Goal: Check status: Check status

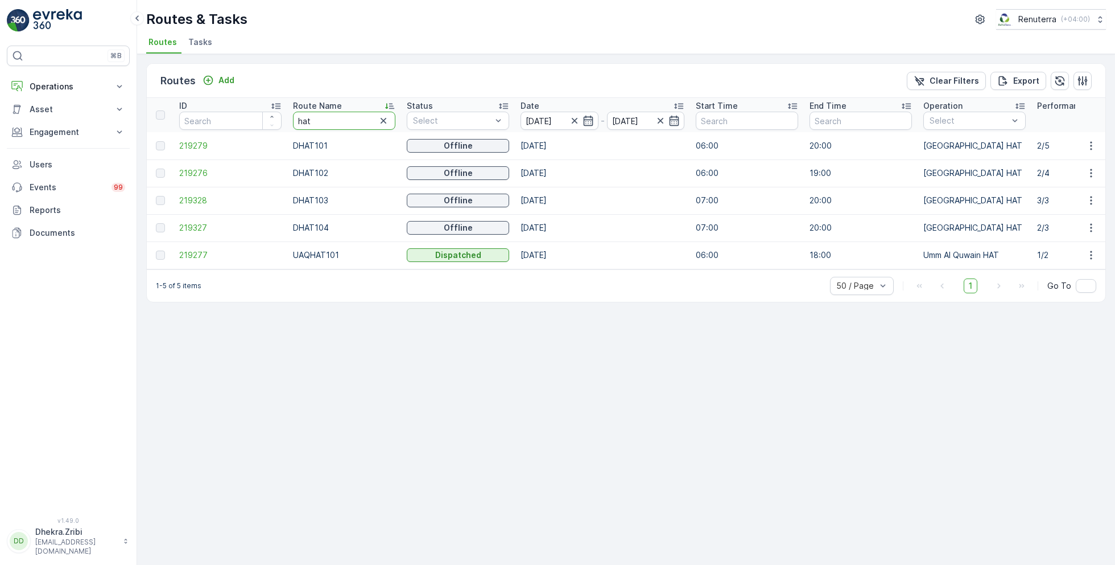
drag, startPoint x: 315, startPoint y: 125, endPoint x: 260, endPoint y: 123, distance: 54.6
type input "roro"
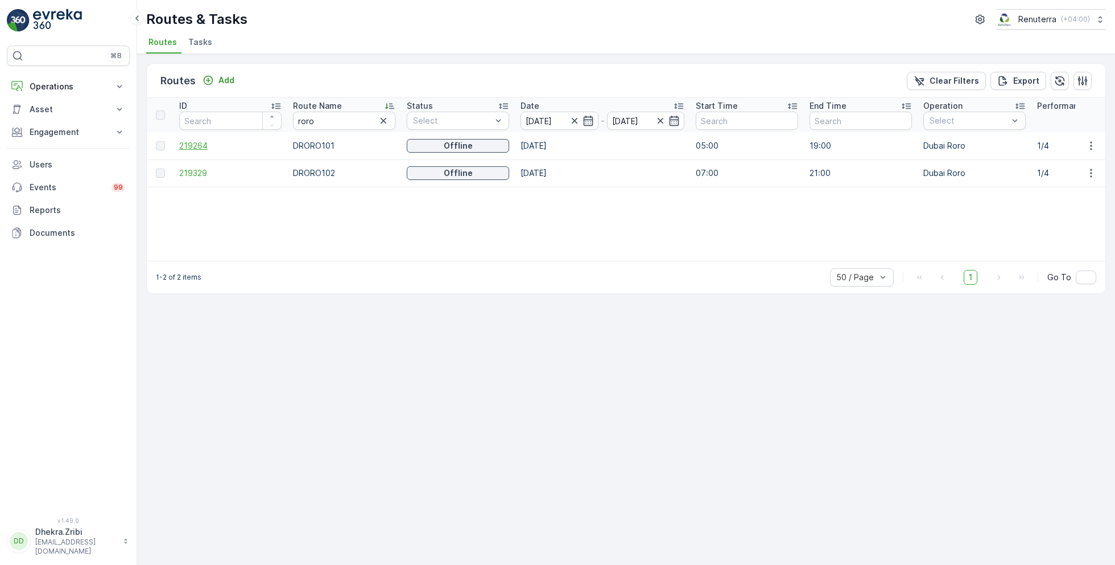
click at [201, 146] on span "219264" at bounding box center [230, 145] width 102 height 11
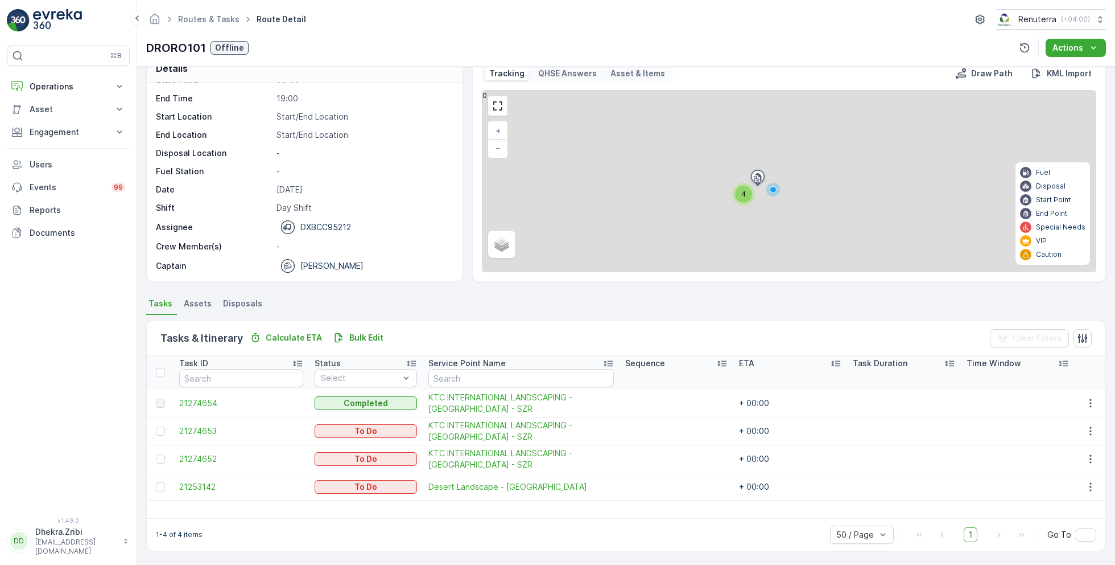
scroll to position [22, 0]
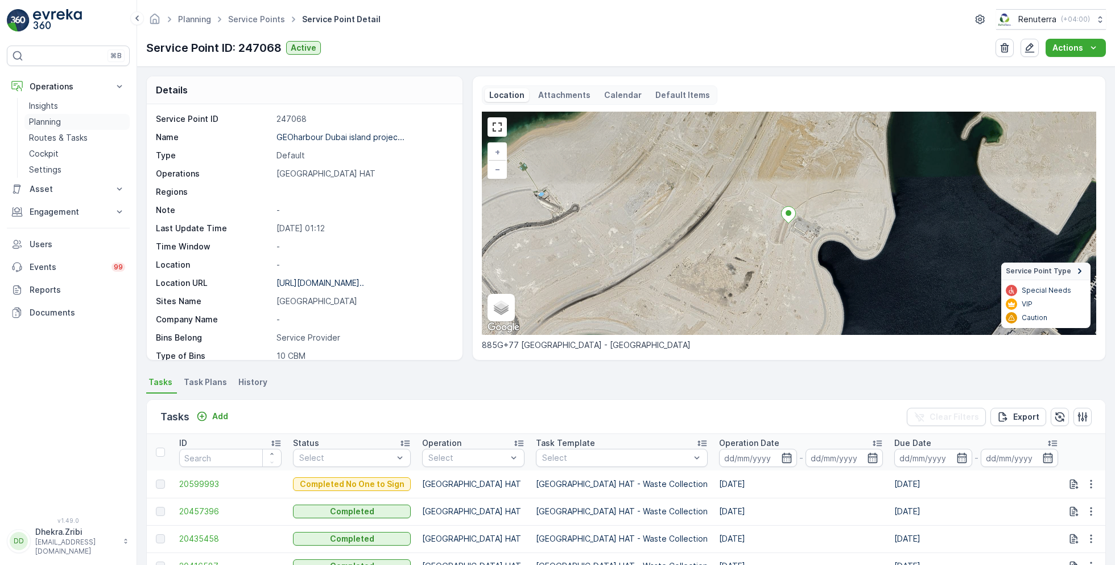
click at [53, 122] on p "Planning" at bounding box center [45, 121] width 32 height 11
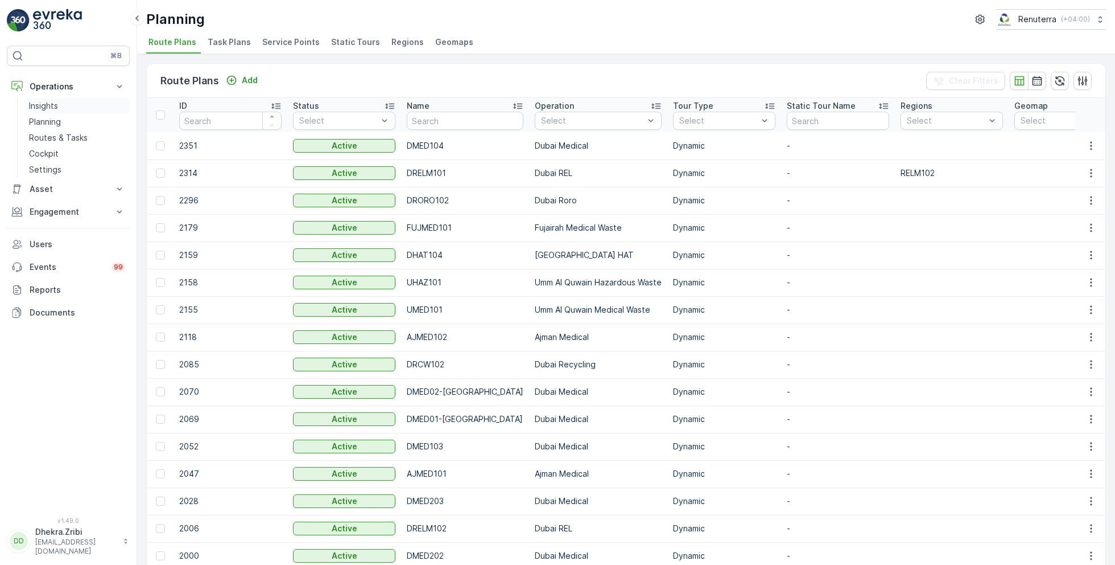
click at [43, 106] on p "Insights" at bounding box center [43, 105] width 29 height 11
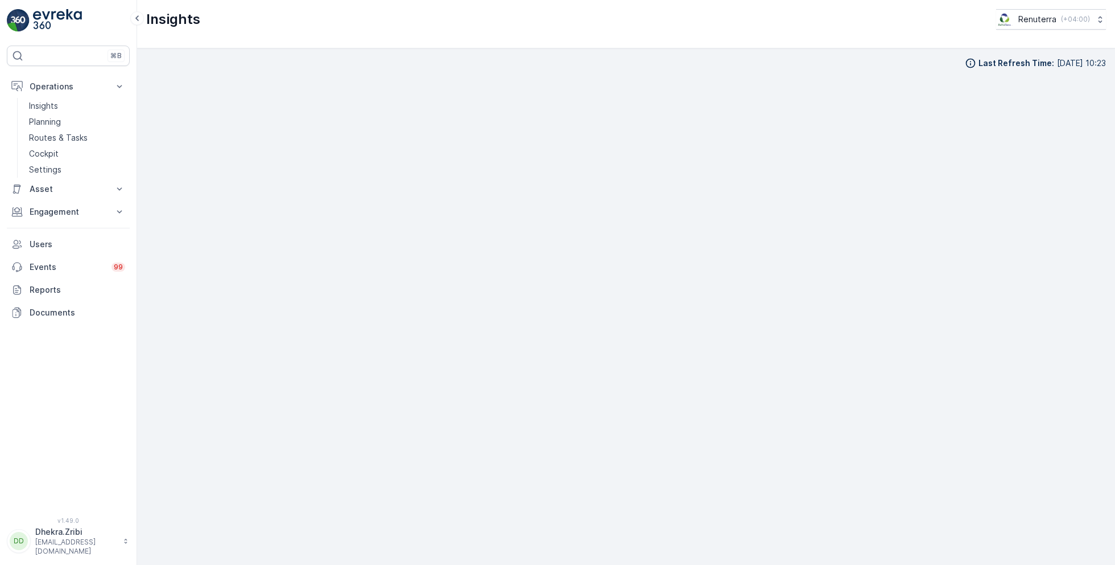
scroll to position [11, 0]
click at [45, 123] on p "Planning" at bounding box center [45, 121] width 32 height 11
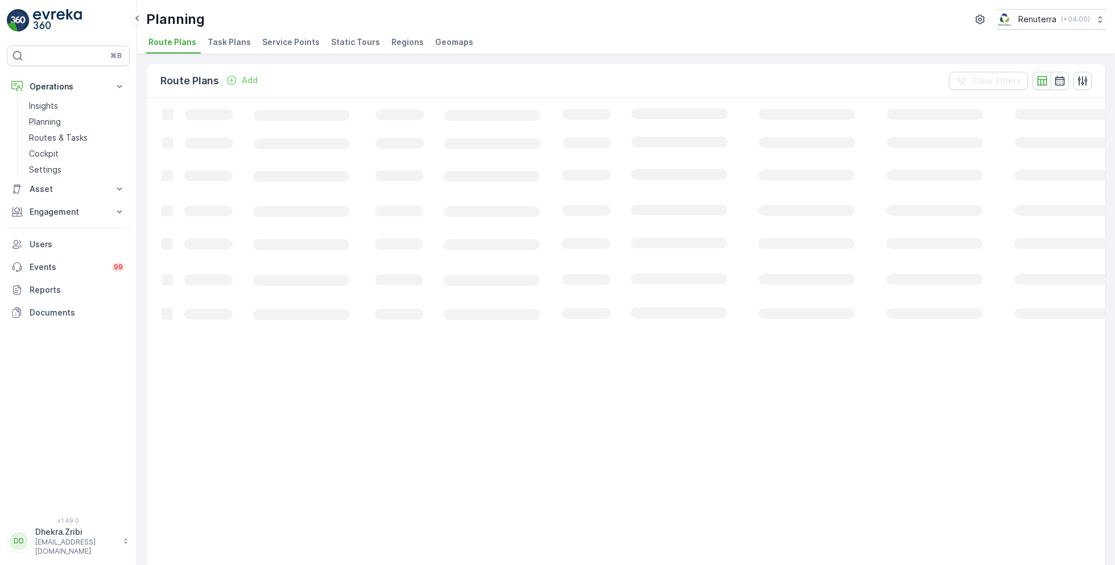
click at [269, 40] on span "Service Points" at bounding box center [290, 41] width 57 height 11
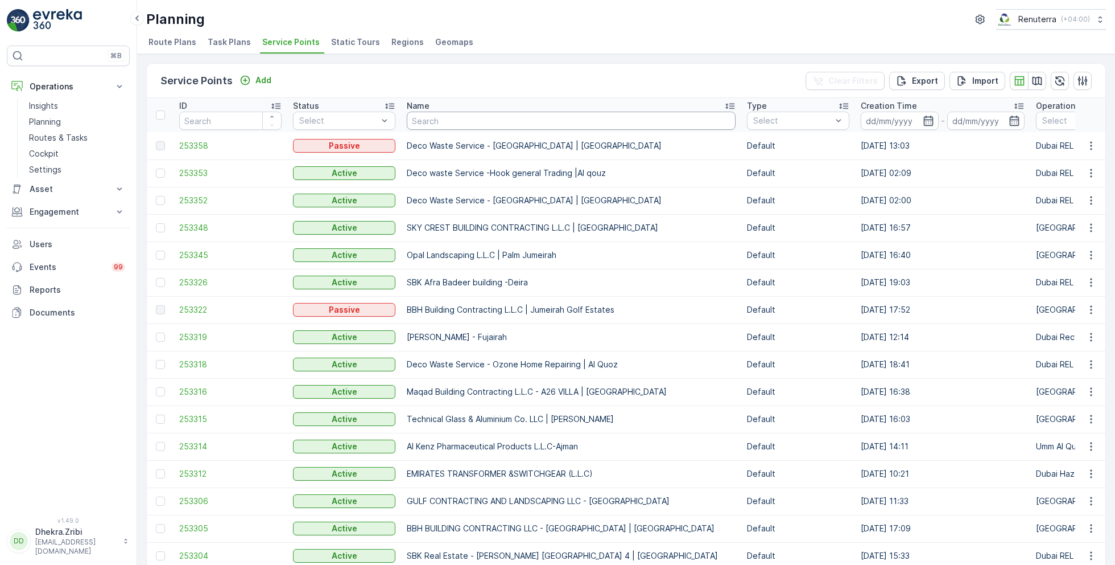
click at [458, 118] on input "text" at bounding box center [571, 121] width 329 height 18
paste input "TARHEEL COLLECTING WASTES L.L.C"
type input "TARHEEL COLLECTING WASTES L.L.C"
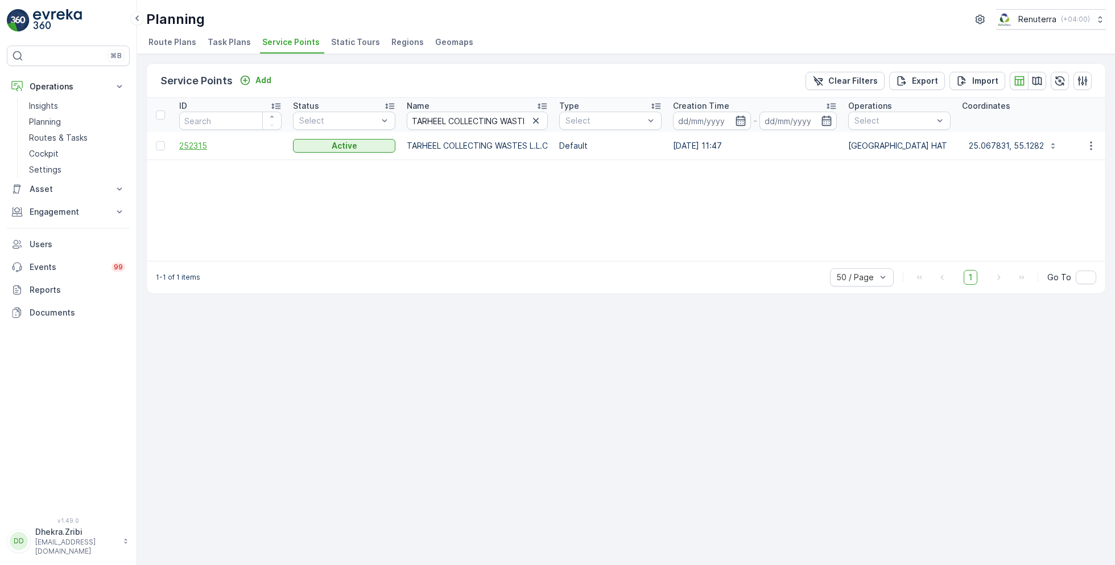
click at [202, 142] on span "252315" at bounding box center [230, 145] width 102 height 11
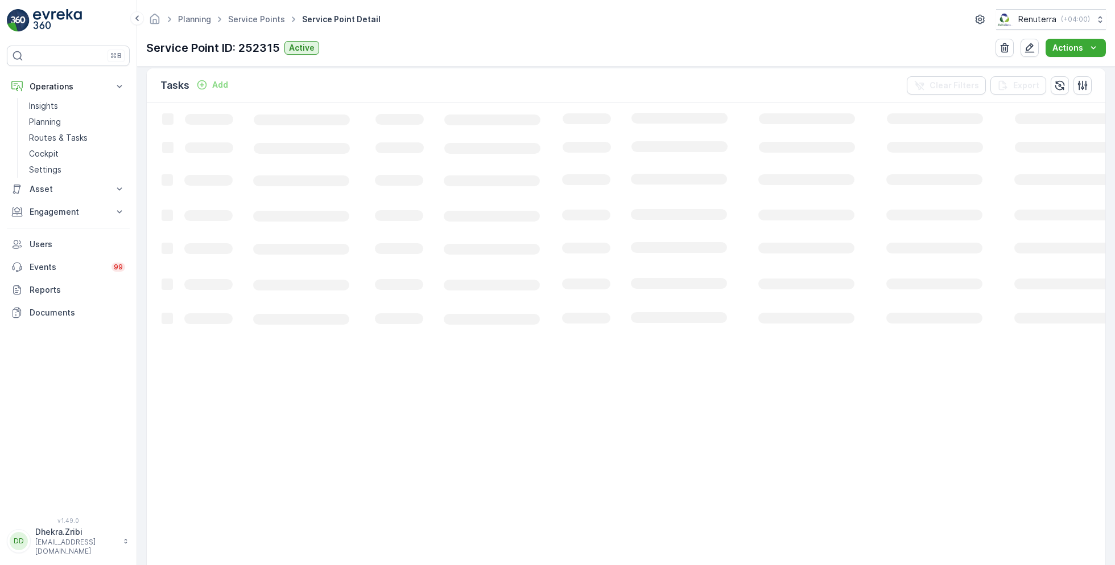
scroll to position [79, 0]
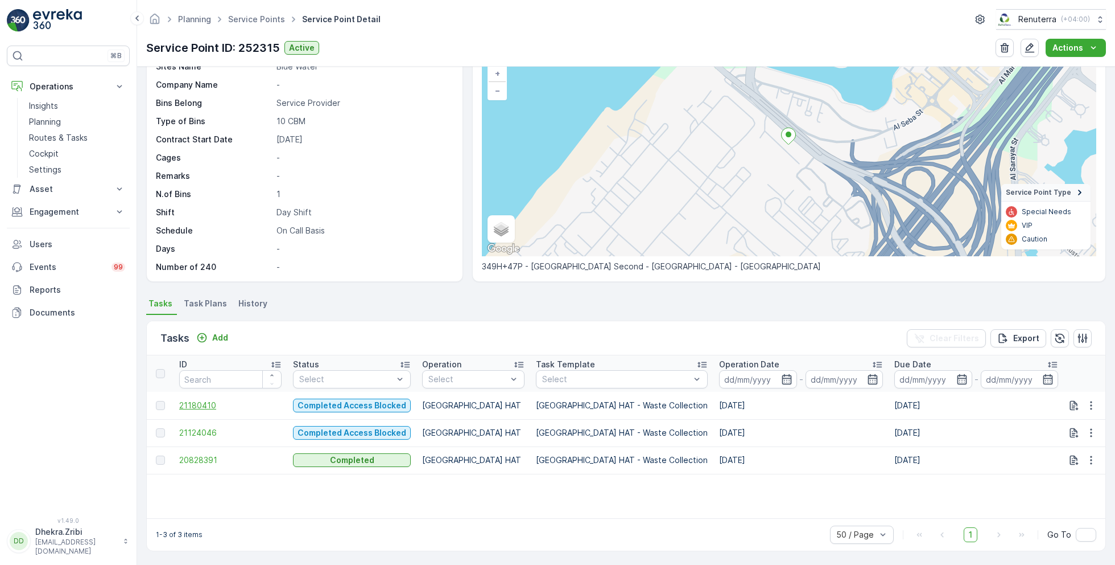
click at [201, 406] on span "21180410" at bounding box center [230, 405] width 102 height 11
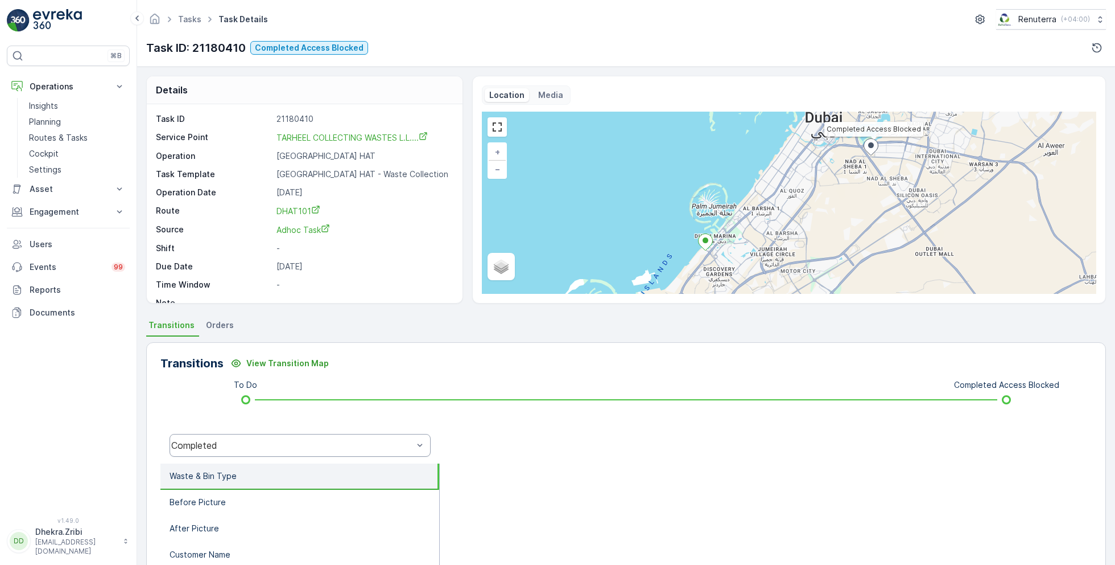
click at [265, 450] on div "Completed" at bounding box center [300, 445] width 261 height 23
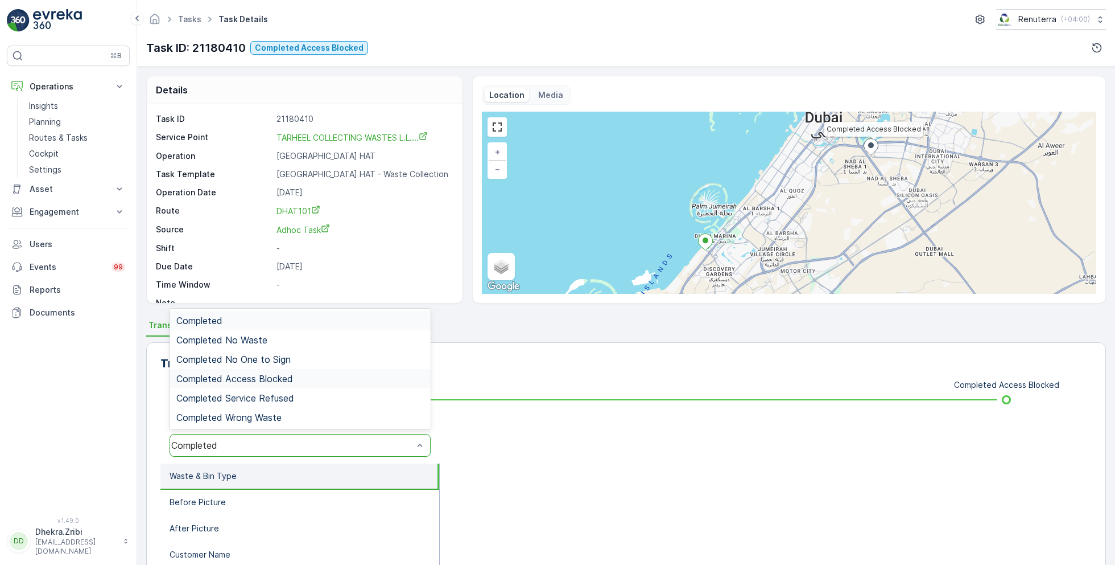
click at [269, 378] on span "Completed Access Blocked" at bounding box center [234, 378] width 117 height 10
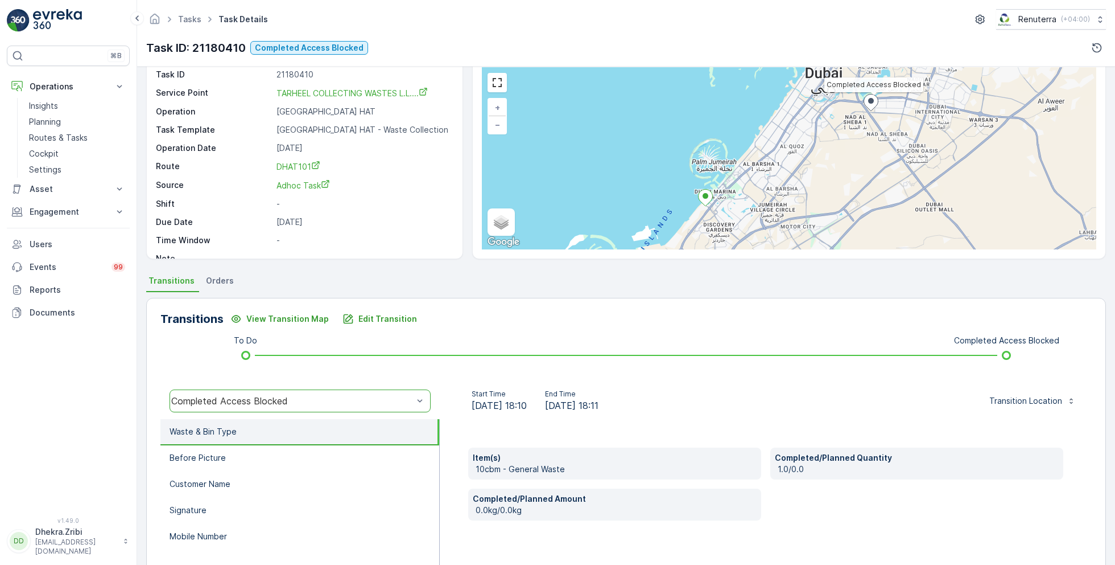
scroll to position [46, 0]
click at [229, 456] on li "Before Picture" at bounding box center [299, 457] width 279 height 26
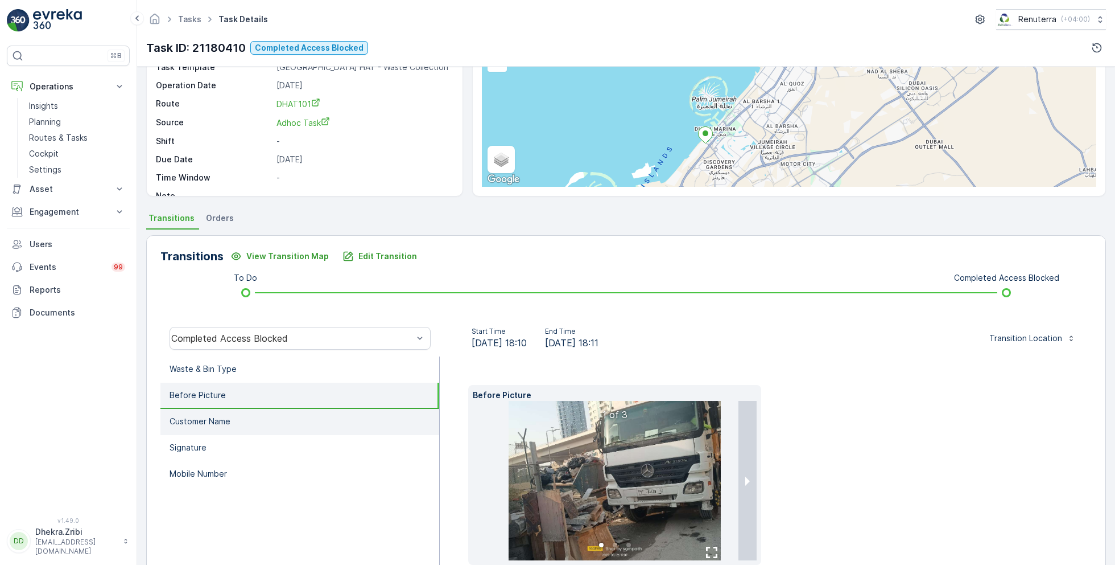
scroll to position [104, 0]
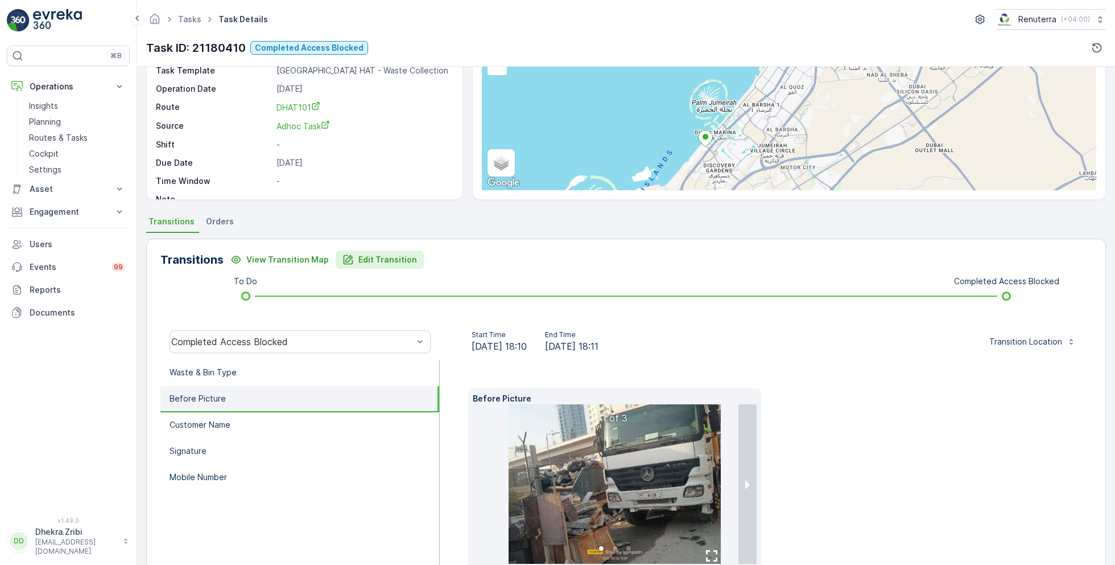
click at [372, 260] on p "Edit Transition" at bounding box center [388, 259] width 59 height 11
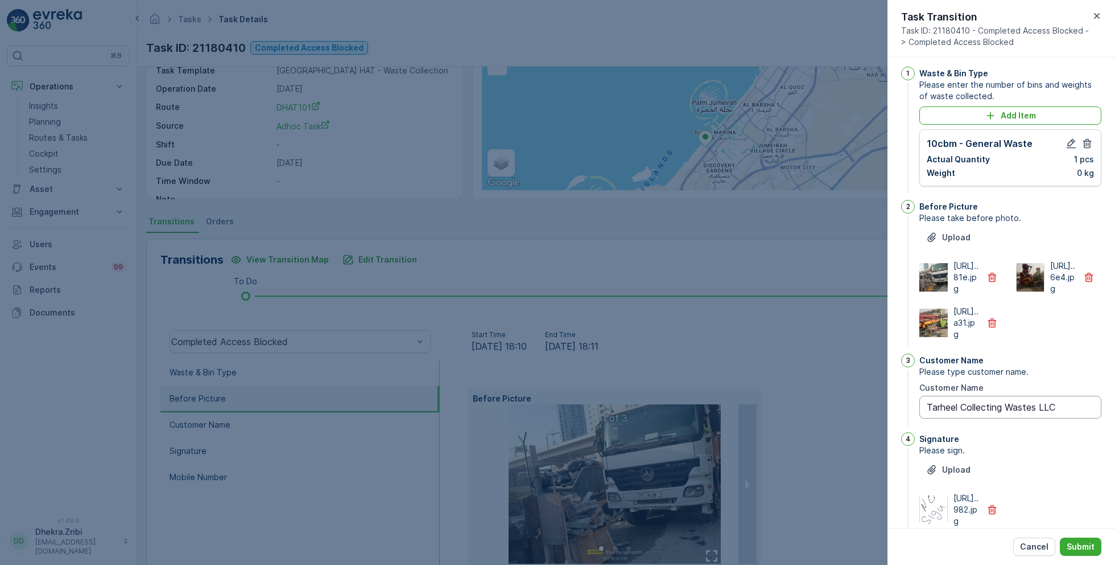
scroll to position [0, 0]
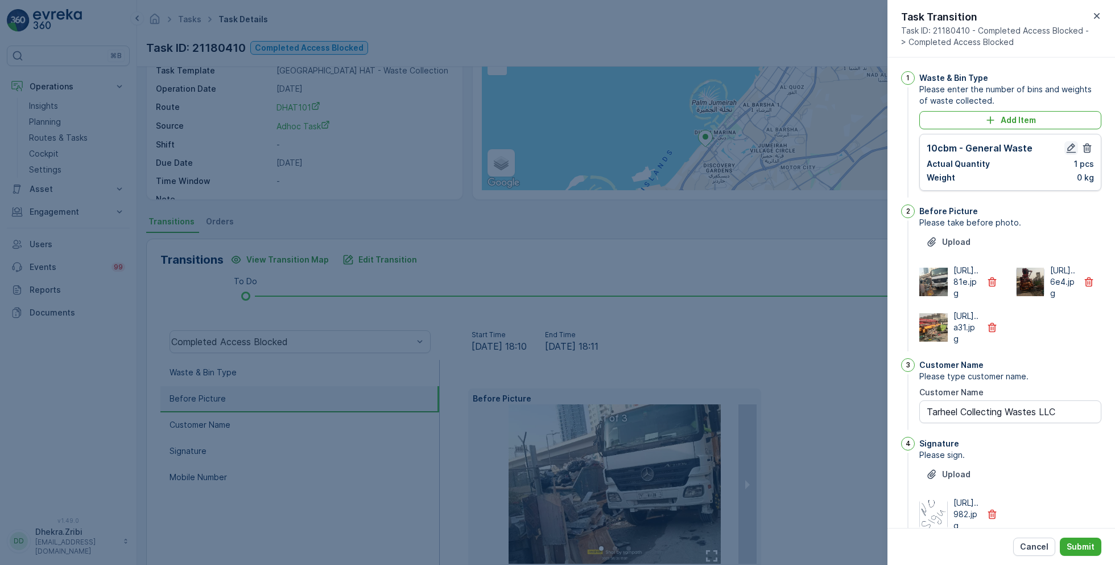
click at [1069, 145] on icon "button" at bounding box center [1072, 148] width 10 height 10
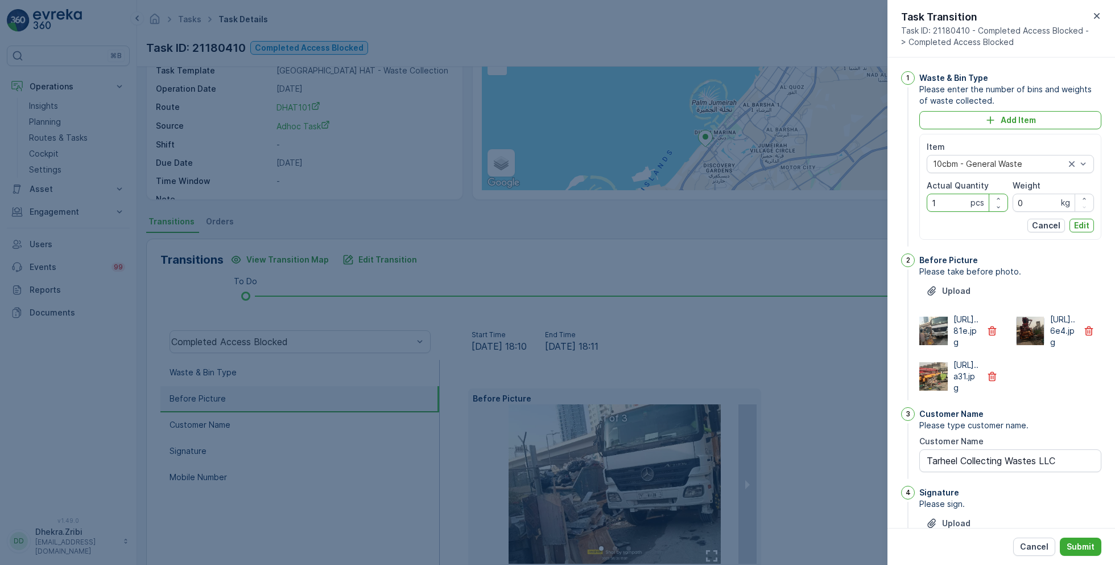
drag, startPoint x: 944, startPoint y: 205, endPoint x: 911, endPoint y: 205, distance: 33.0
click at [911, 205] on div "1 Waste & Bin Type Please enter the number of bins and weights of waste collect…" at bounding box center [1001, 160] width 200 height 178
type Quantity "0"
click at [1080, 226] on p "Edit" at bounding box center [1081, 225] width 15 height 11
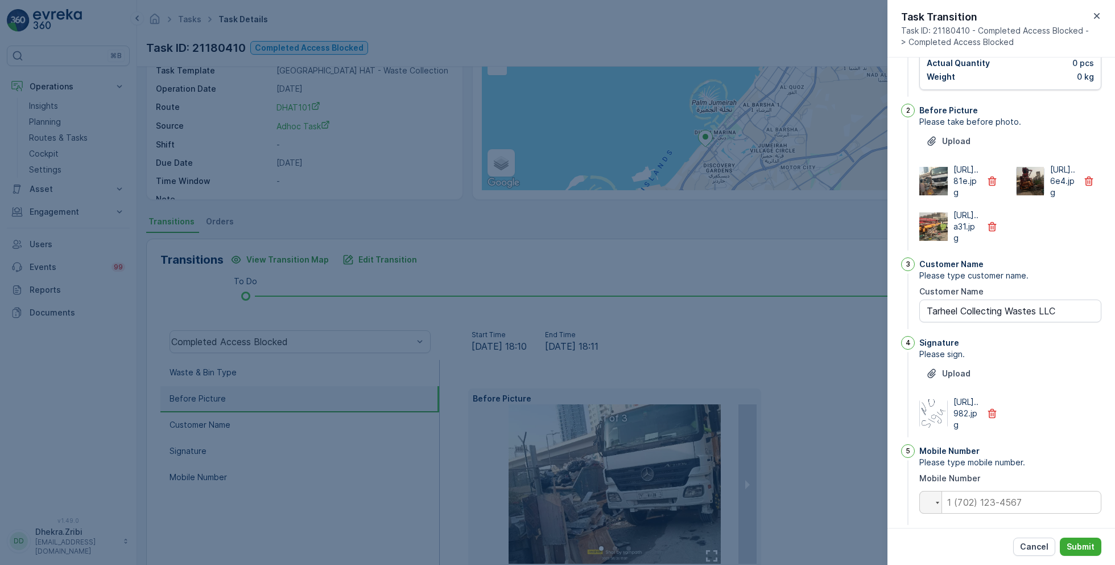
scroll to position [181, 0]
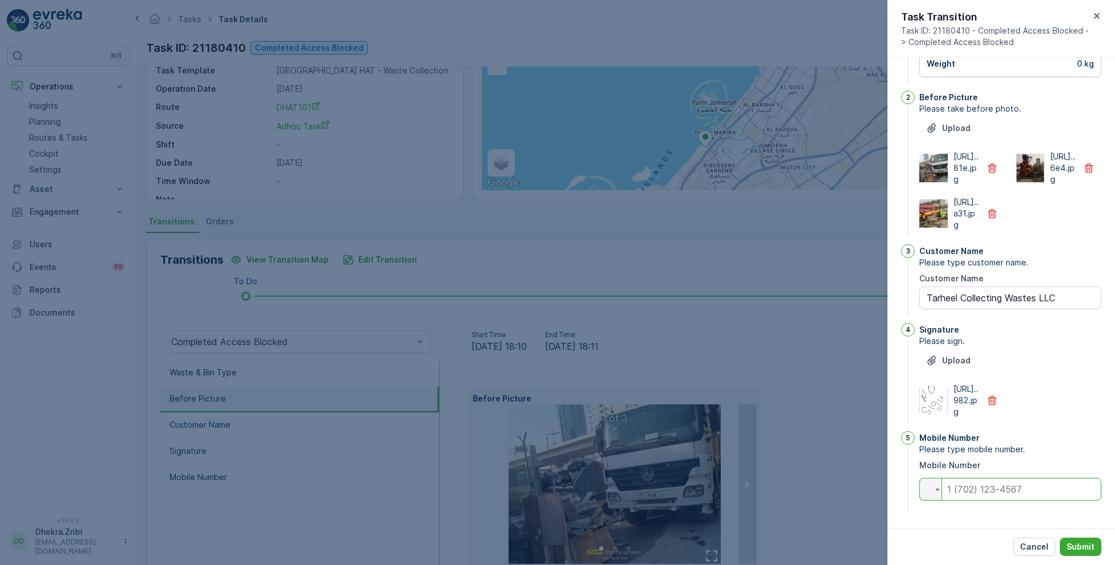
click at [975, 492] on input "tel" at bounding box center [1011, 488] width 182 height 23
type input "0"
click at [968, 530] on div "Cancel Submit" at bounding box center [1002, 546] width 228 height 37
click at [1066, 546] on button "Submit" at bounding box center [1081, 546] width 42 height 18
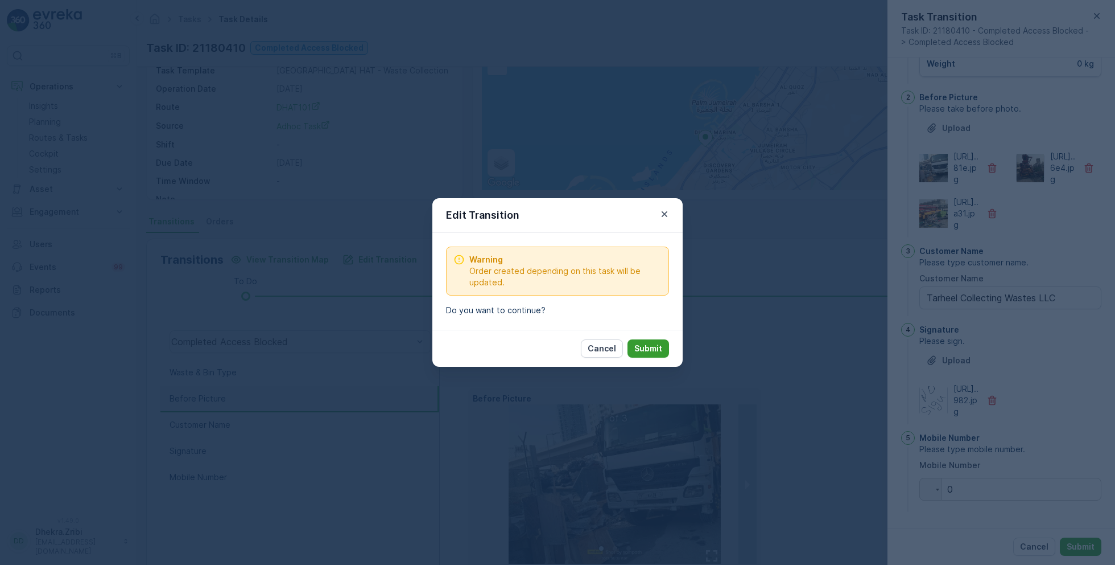
click at [657, 356] on button "Submit" at bounding box center [649, 348] width 42 height 18
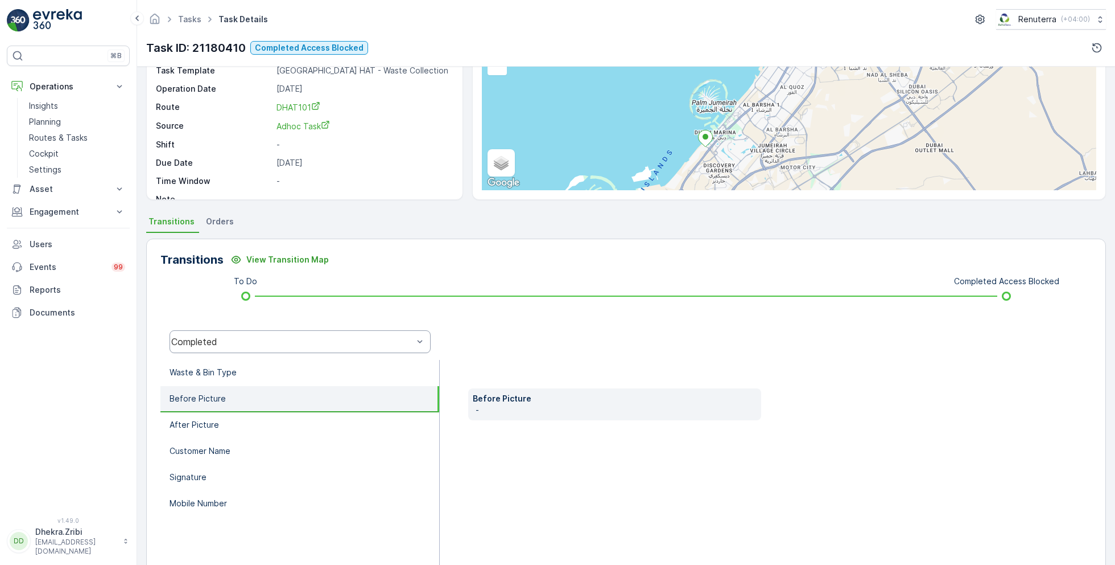
click at [279, 349] on div "Completed" at bounding box center [300, 341] width 261 height 23
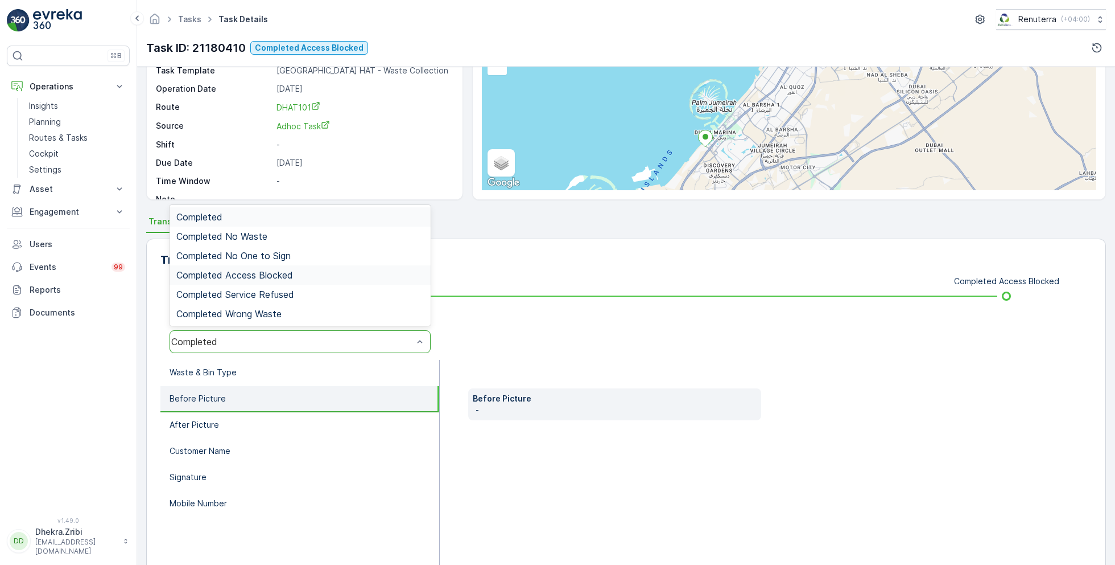
click at [270, 270] on span "Completed Access Blocked" at bounding box center [234, 275] width 117 height 10
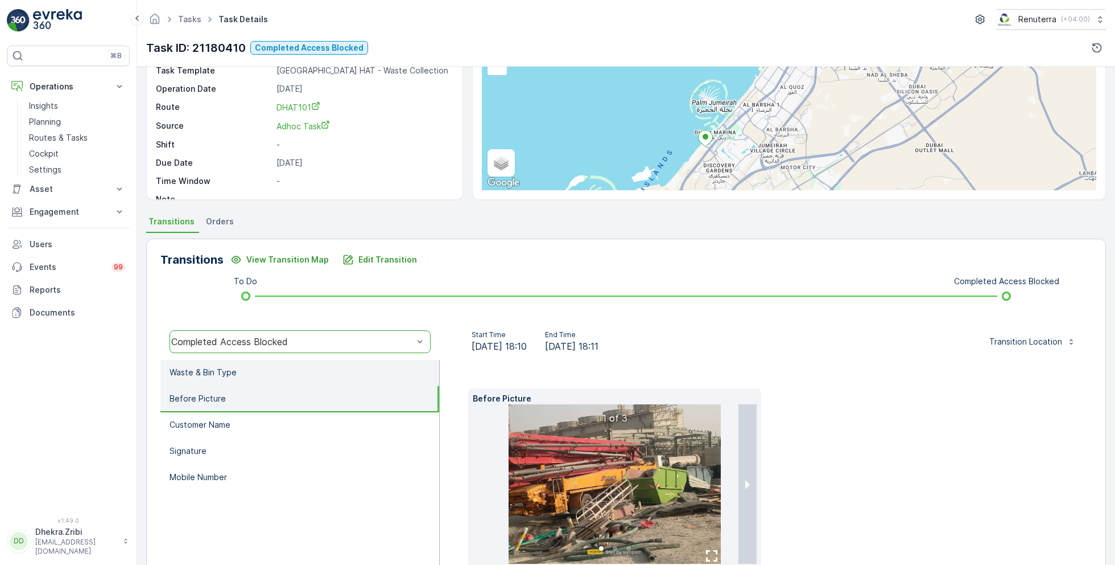
click at [260, 372] on li "Waste & Bin Type" at bounding box center [299, 373] width 279 height 26
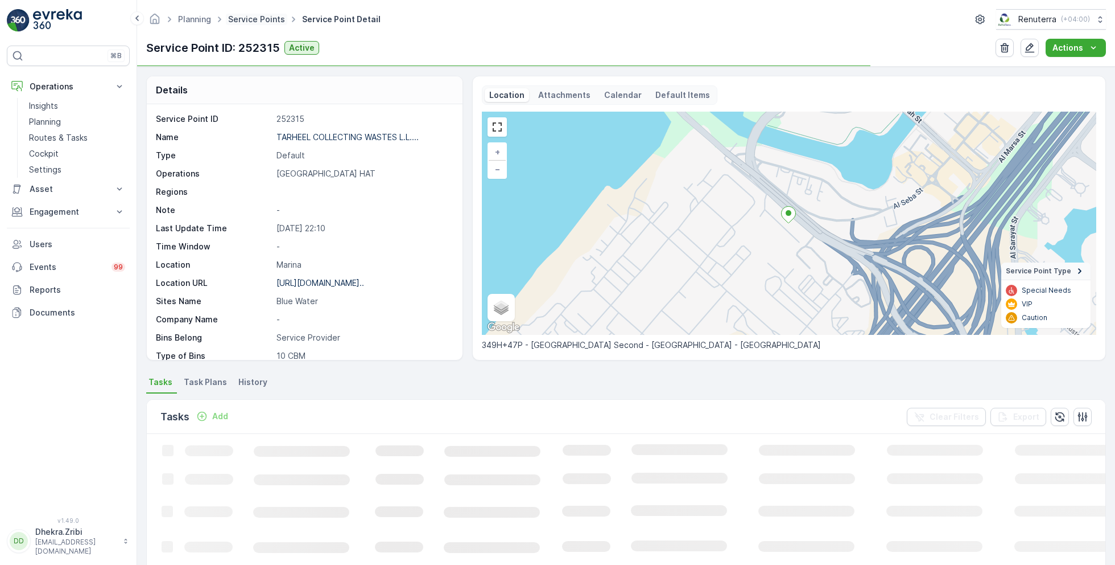
click at [257, 21] on link "Service Points" at bounding box center [256, 19] width 57 height 10
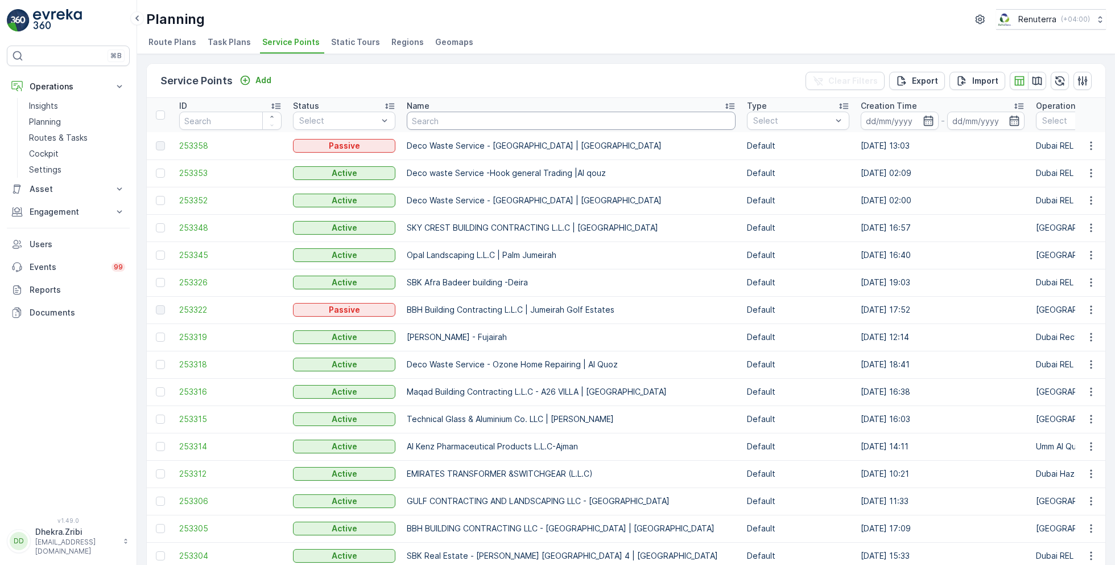
click at [458, 117] on input "text" at bounding box center [571, 121] width 329 height 18
paste input "ADNH-CMC Hospital-[GEOGRAPHIC_DATA]"
type input "ADNH-CMC Hospital-[GEOGRAPHIC_DATA]"
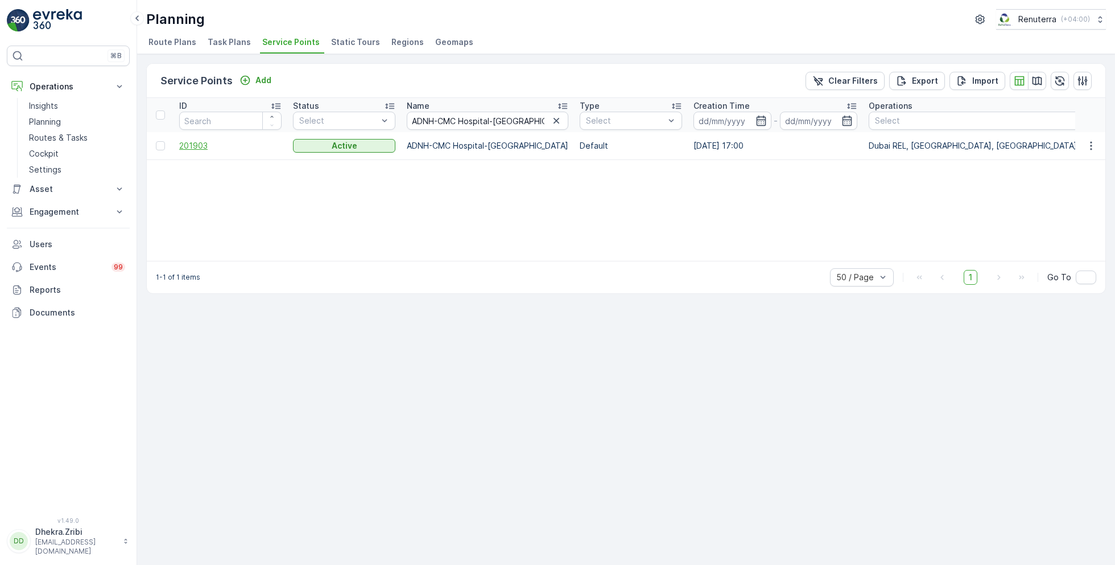
click at [195, 142] on span "201903" at bounding box center [230, 145] width 102 height 11
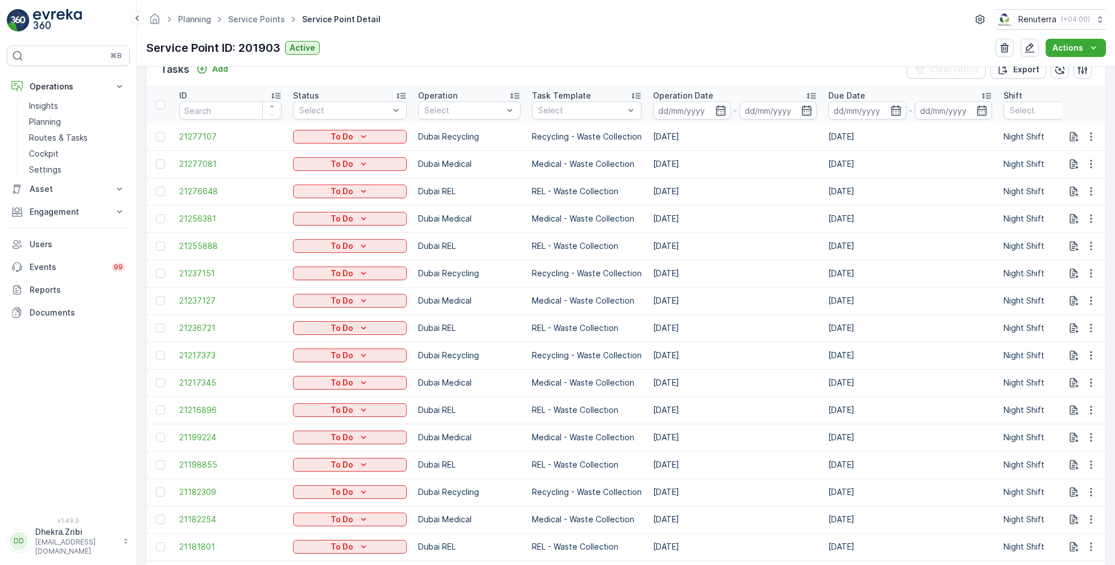
scroll to position [314, 0]
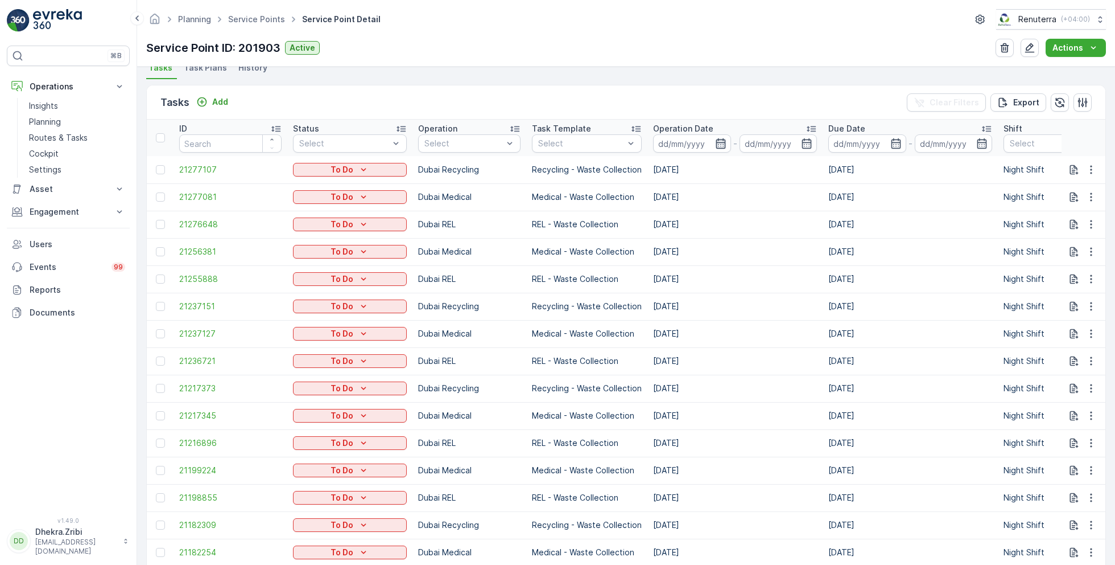
click at [715, 144] on icon "button" at bounding box center [720, 143] width 11 height 11
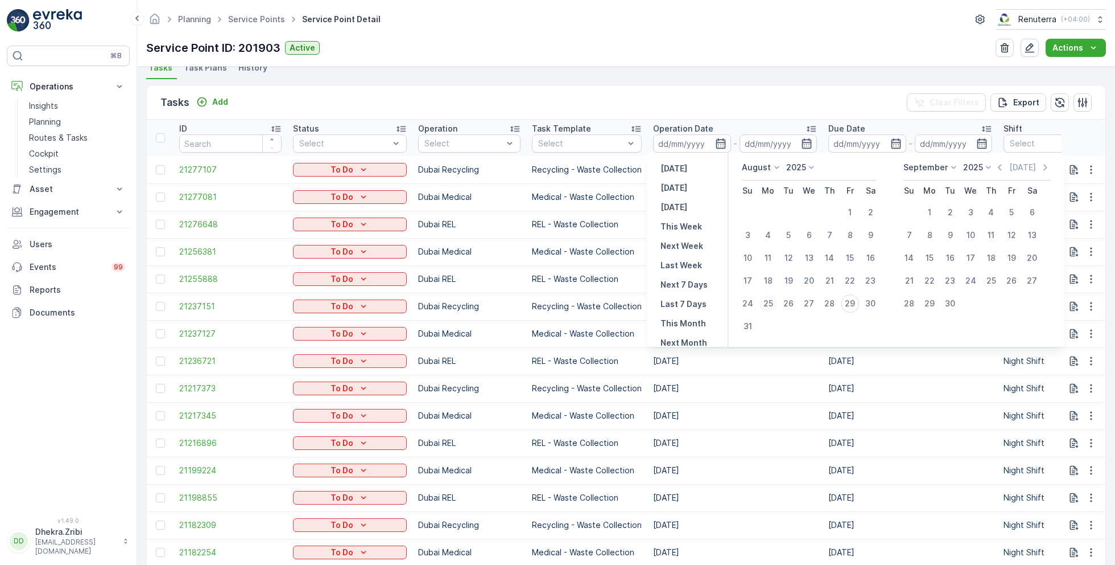
click at [771, 302] on div "25" at bounding box center [768, 303] width 18 height 18
type input "[DATE]"
click at [771, 302] on div "25" at bounding box center [768, 303] width 18 height 18
type input "[DATE]"
click at [768, 63] on div "Planning Service Points Service Point Detail Renuterra ( +04:00 ) Service Point…" at bounding box center [626, 33] width 978 height 67
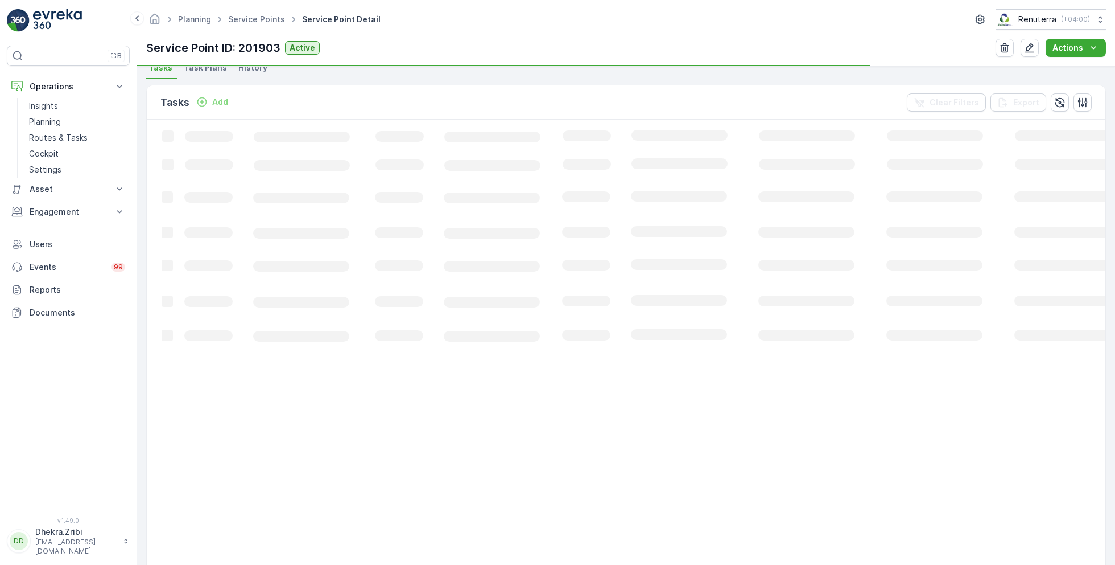
scroll to position [79, 0]
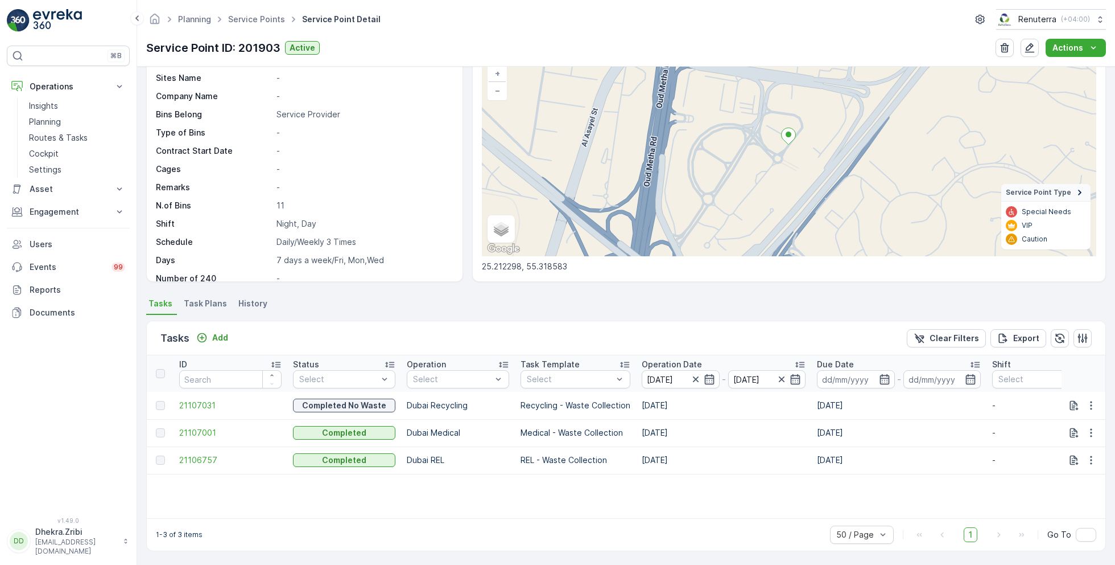
click at [547, 300] on ul "Tasks Task Plans History" at bounding box center [626, 304] width 960 height 19
click at [201, 400] on span "21107031" at bounding box center [230, 405] width 102 height 11
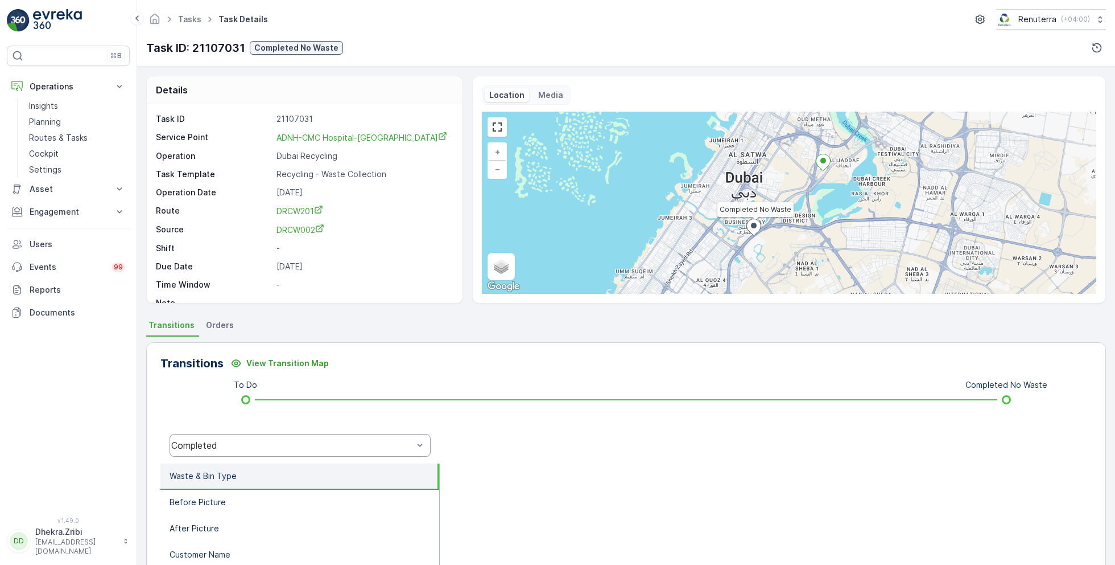
click at [326, 446] on div "Completed" at bounding box center [292, 445] width 242 height 10
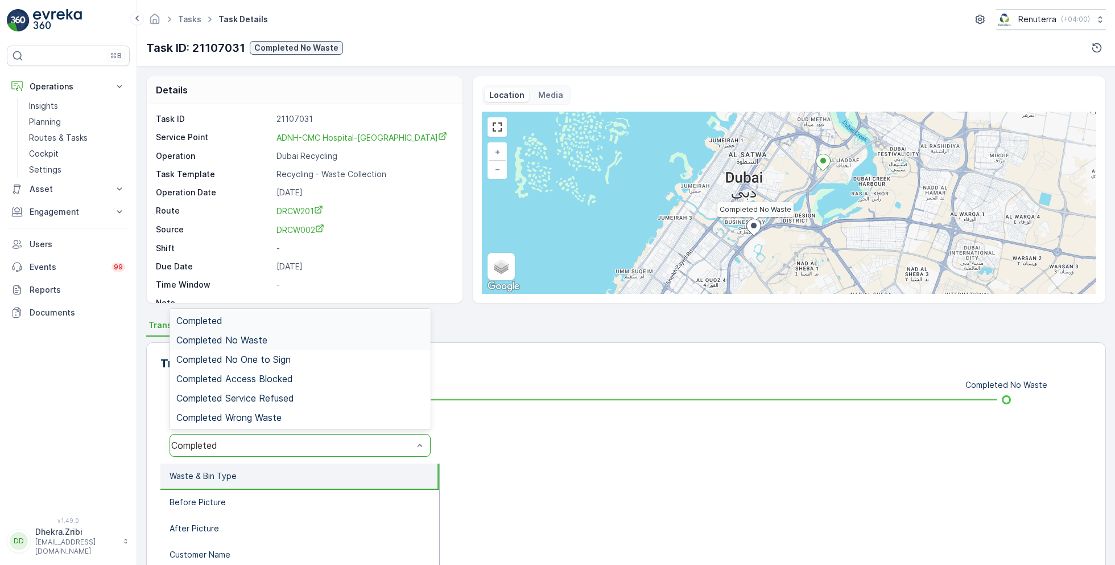
click at [299, 339] on div "Completed No Waste" at bounding box center [300, 340] width 248 height 10
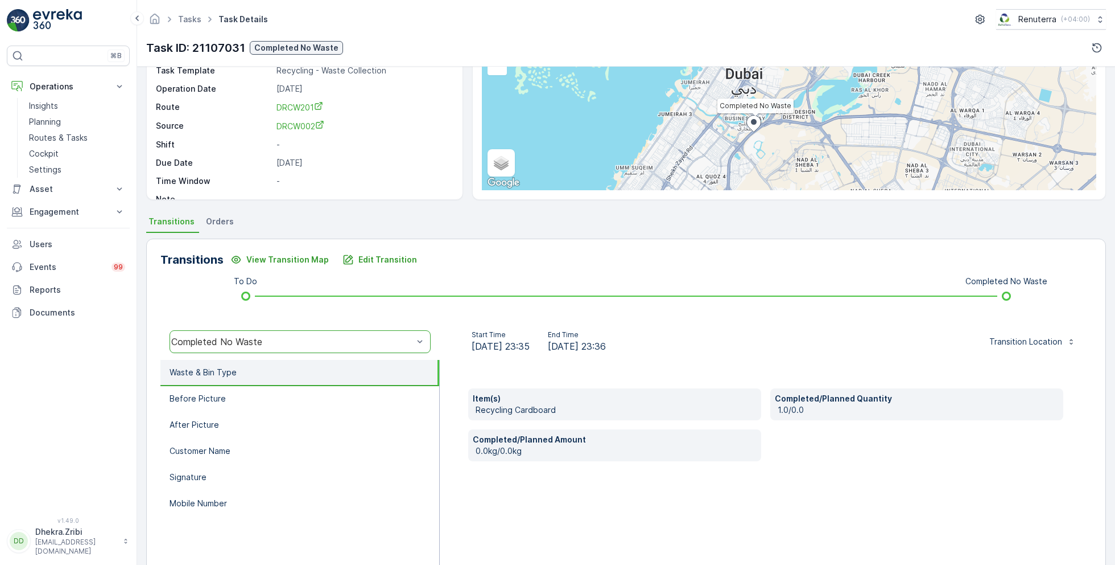
scroll to position [105, 0]
click at [245, 394] on li "Before Picture" at bounding box center [299, 398] width 279 height 26
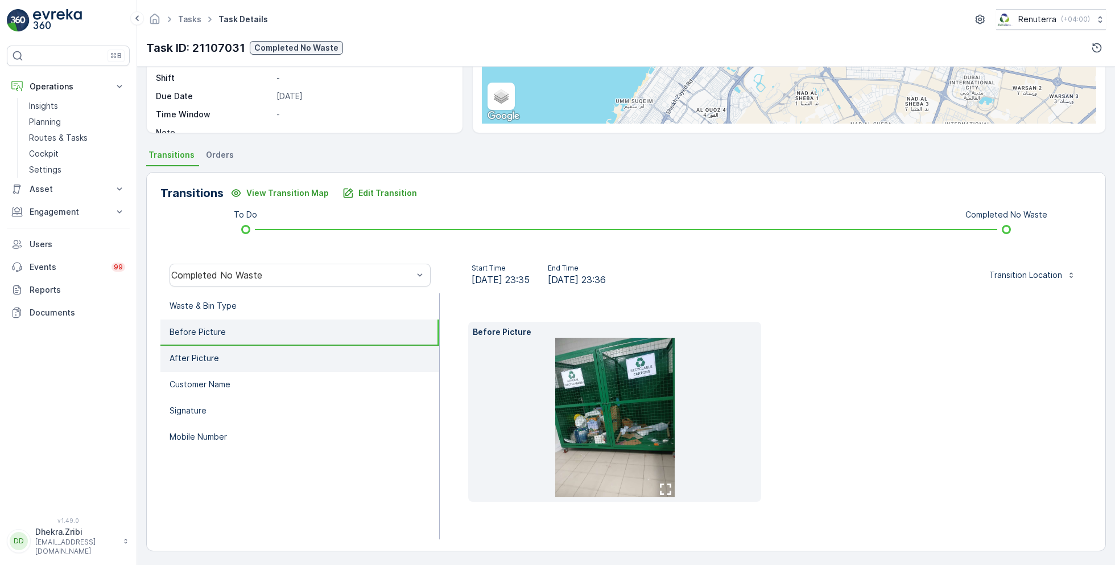
click at [236, 351] on li "After Picture" at bounding box center [299, 358] width 279 height 26
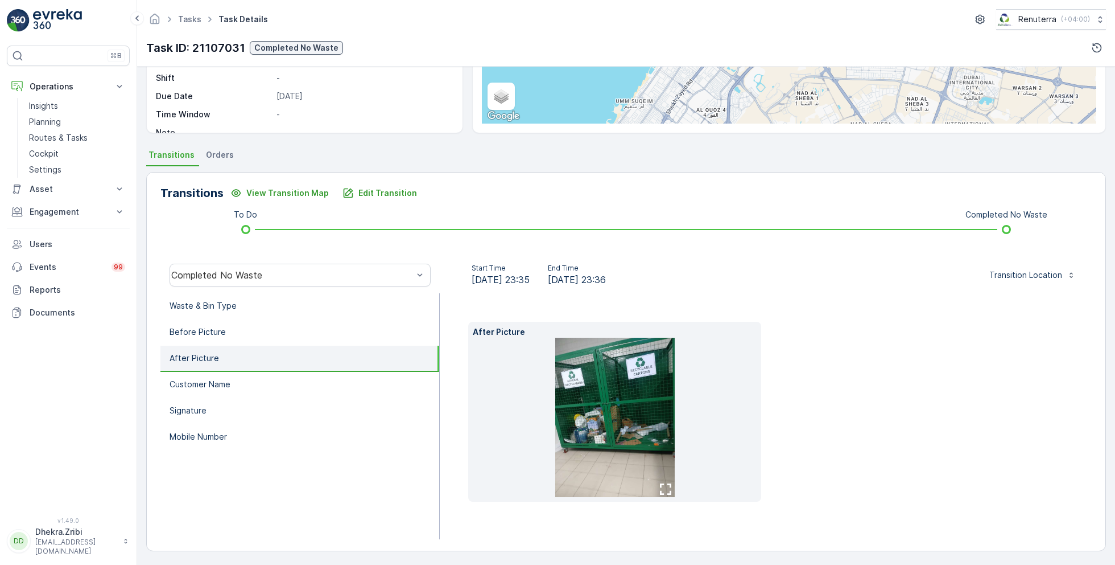
scroll to position [152, 0]
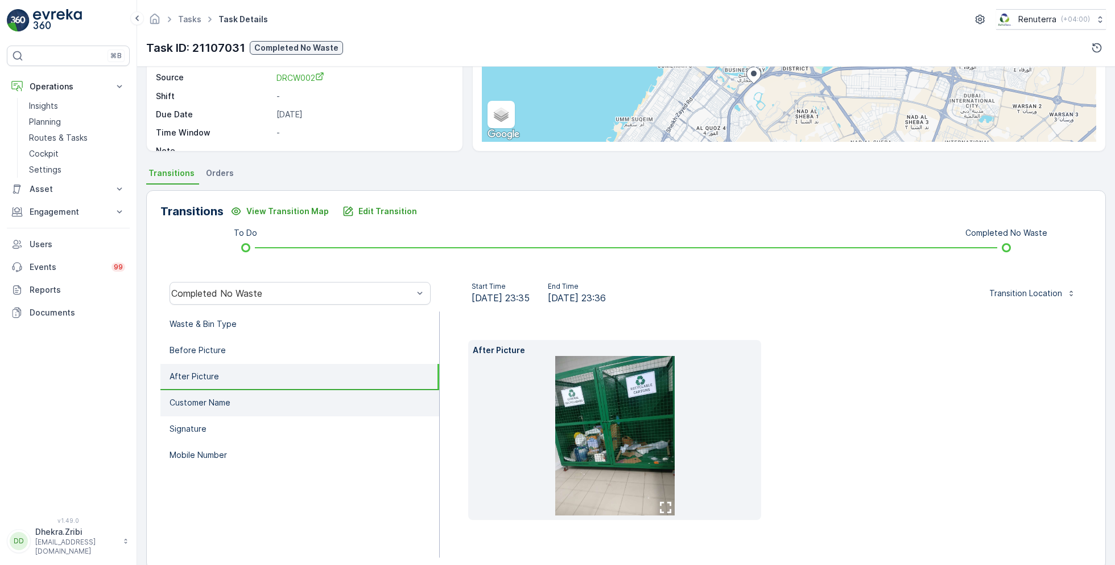
click at [237, 394] on li "Customer Name" at bounding box center [299, 403] width 279 height 26
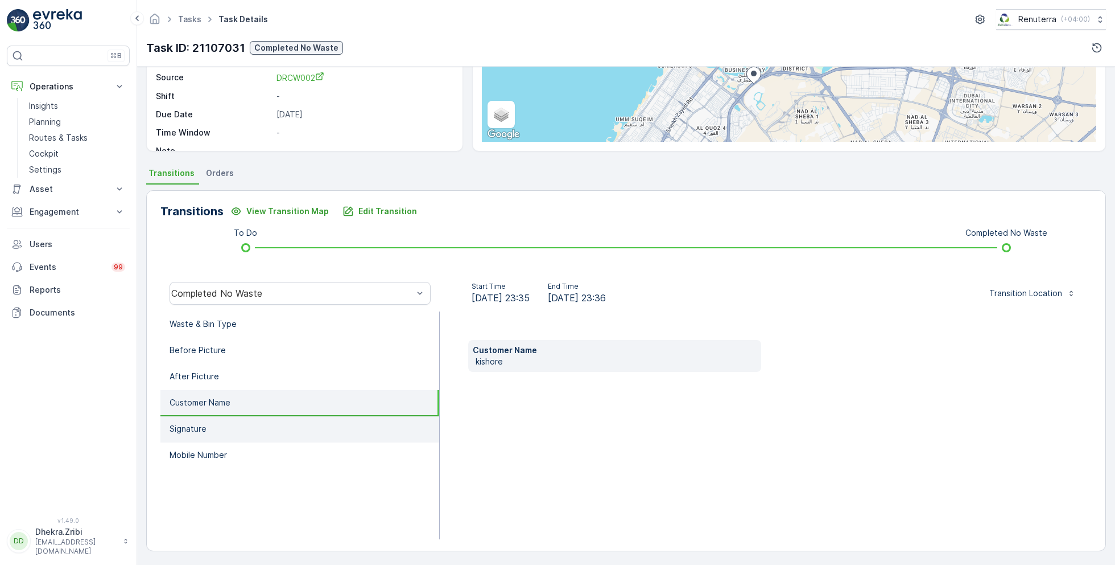
click at [224, 424] on li "Signature" at bounding box center [299, 429] width 279 height 26
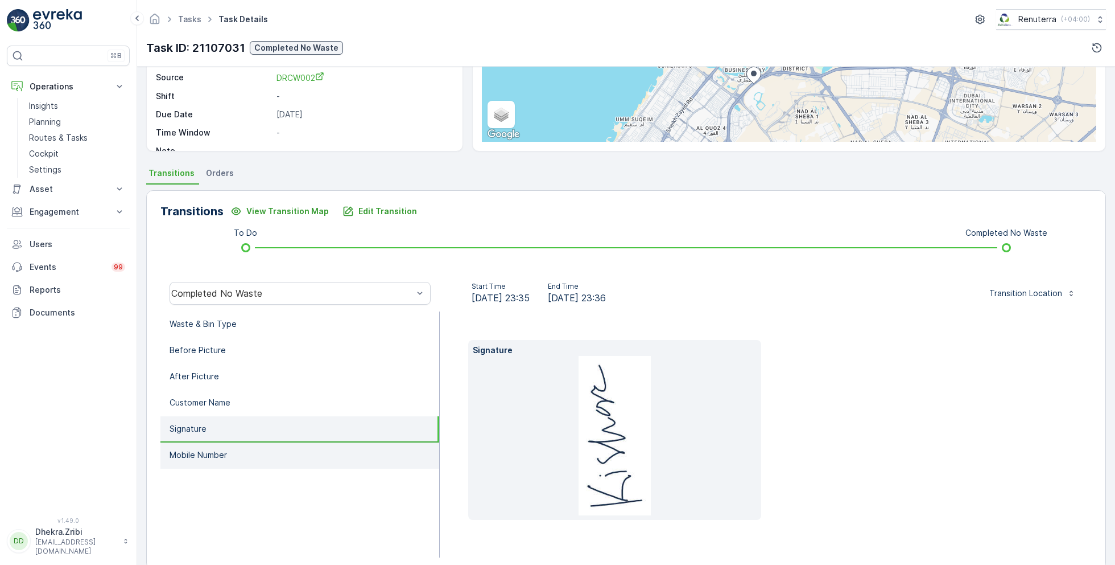
click at [225, 450] on p "Mobile Number" at bounding box center [198, 454] width 57 height 11
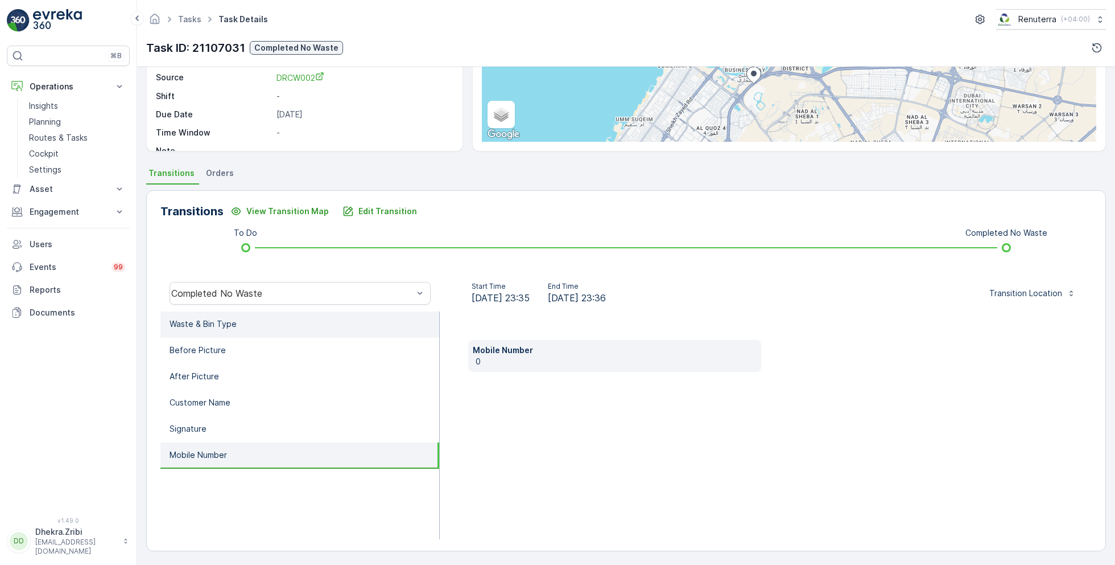
click at [245, 315] on li "Waste & Bin Type" at bounding box center [299, 324] width 279 height 26
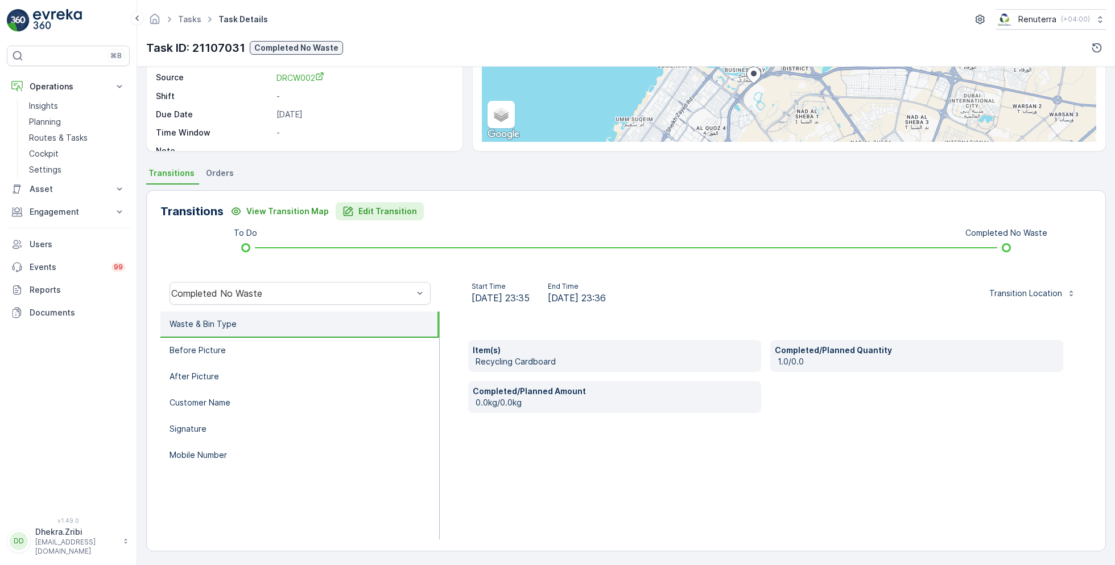
click at [377, 206] on p "Edit Transition" at bounding box center [388, 210] width 59 height 11
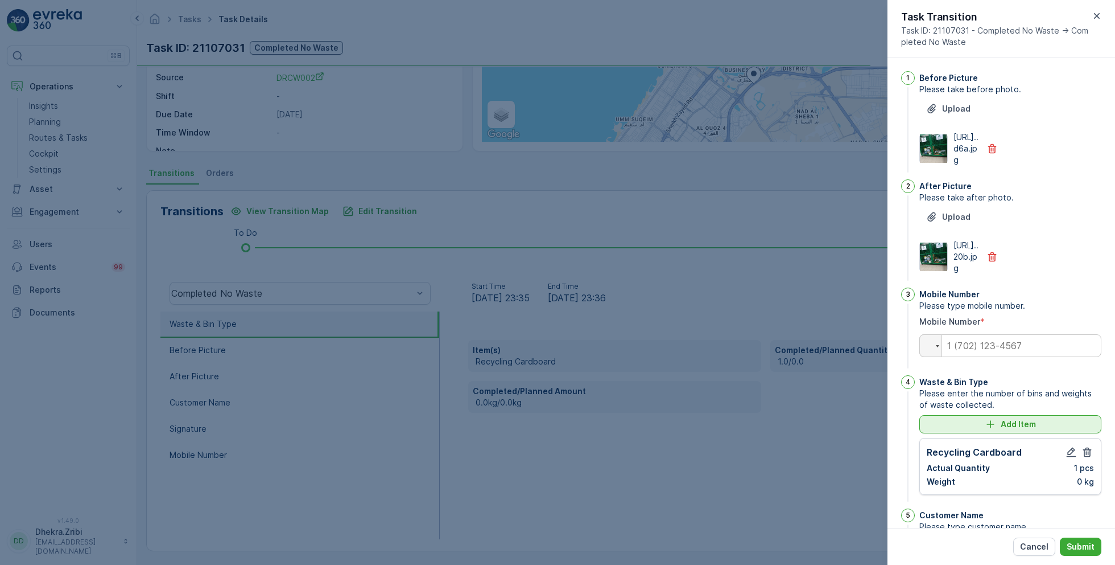
scroll to position [244, 0]
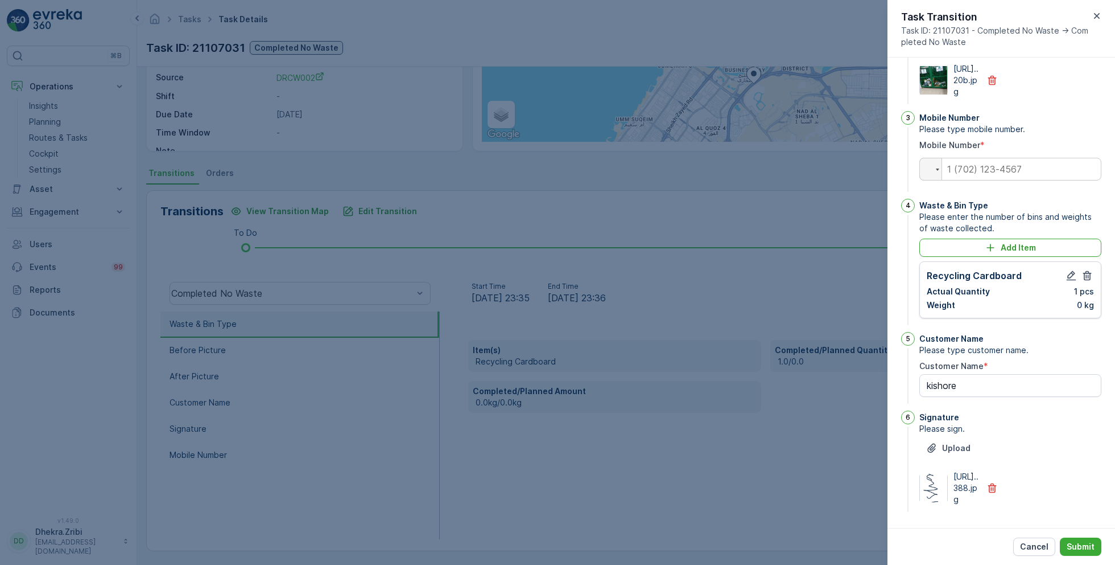
click at [1077, 269] on div at bounding box center [1080, 276] width 30 height 14
click at [1067, 271] on icon "button" at bounding box center [1072, 276] width 10 height 10
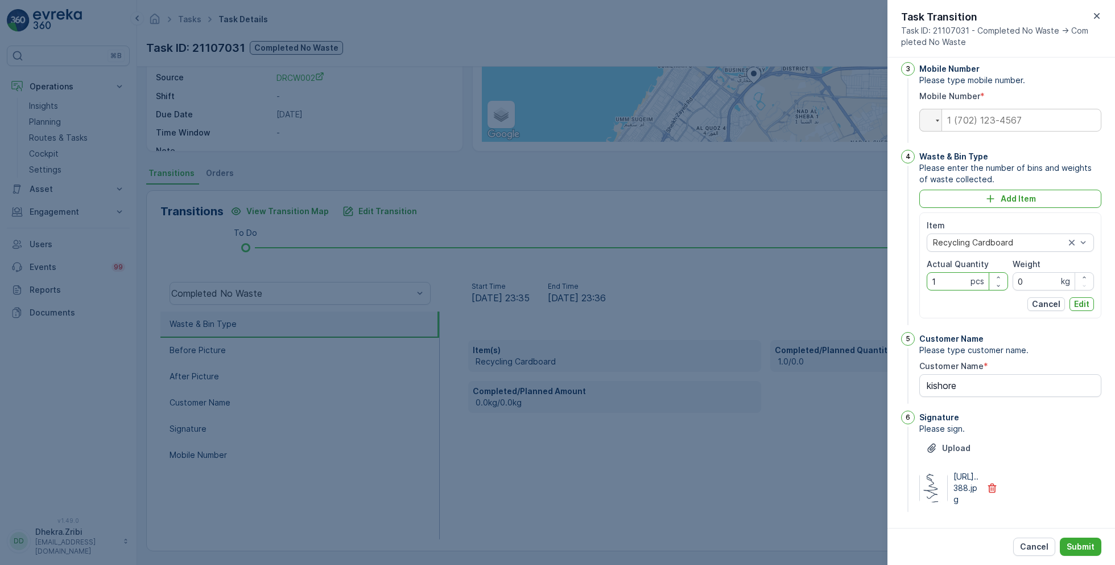
drag, startPoint x: 944, startPoint y: 308, endPoint x: 920, endPoint y: 308, distance: 23.9
click at [920, 308] on div "Item Recycling Cardboard Actual Quantity 1 pcs Weight 0 kg Cancel Edit" at bounding box center [1011, 265] width 182 height 106
type Quantity "0"
click at [1079, 310] on p "Edit" at bounding box center [1081, 303] width 15 height 11
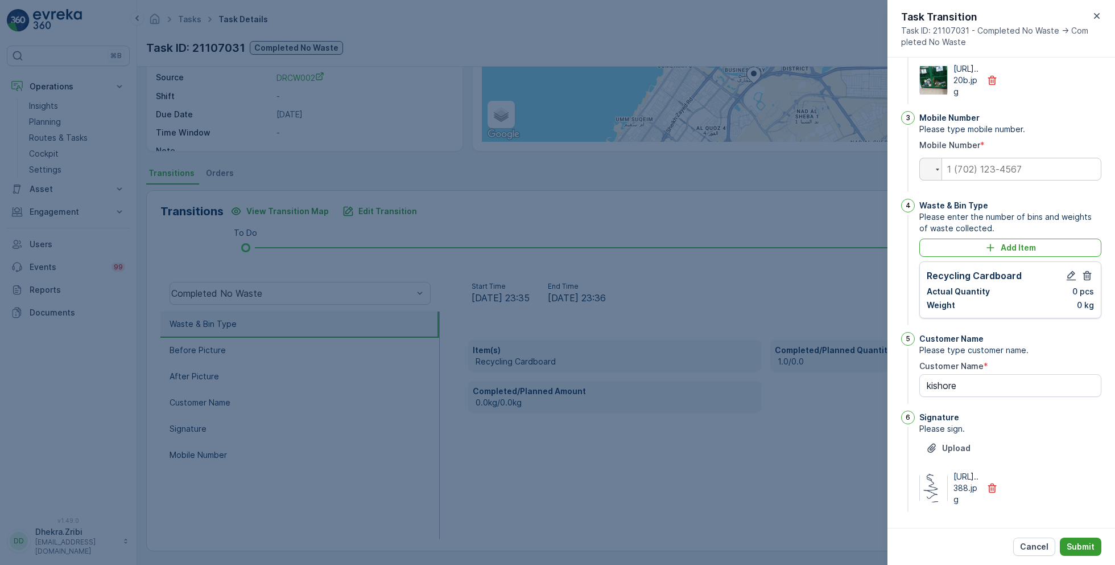
click at [1068, 548] on p "Submit" at bounding box center [1081, 546] width 28 height 11
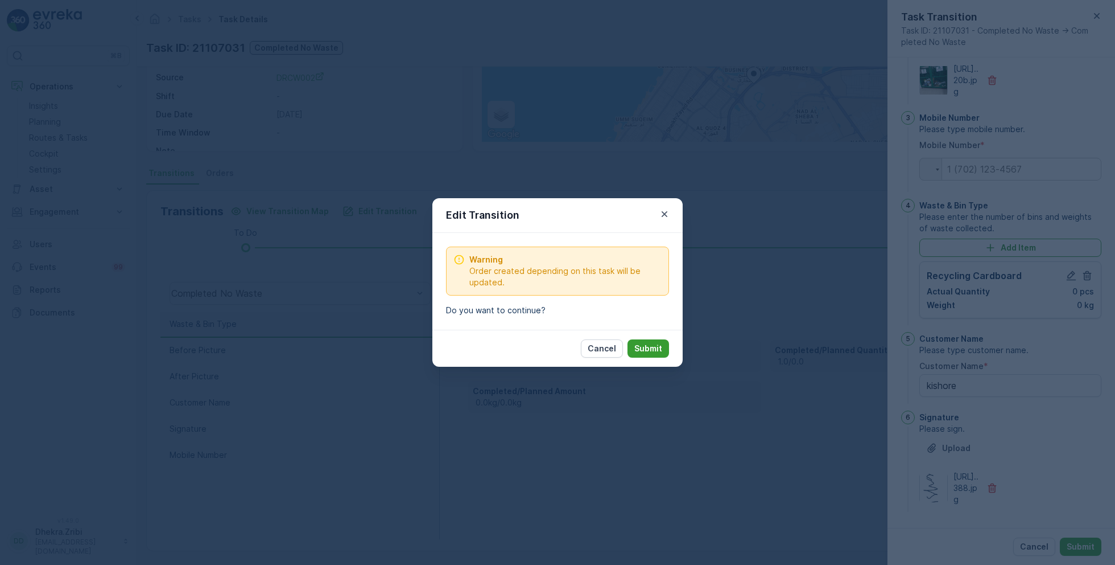
click at [656, 348] on p "Submit" at bounding box center [649, 348] width 28 height 11
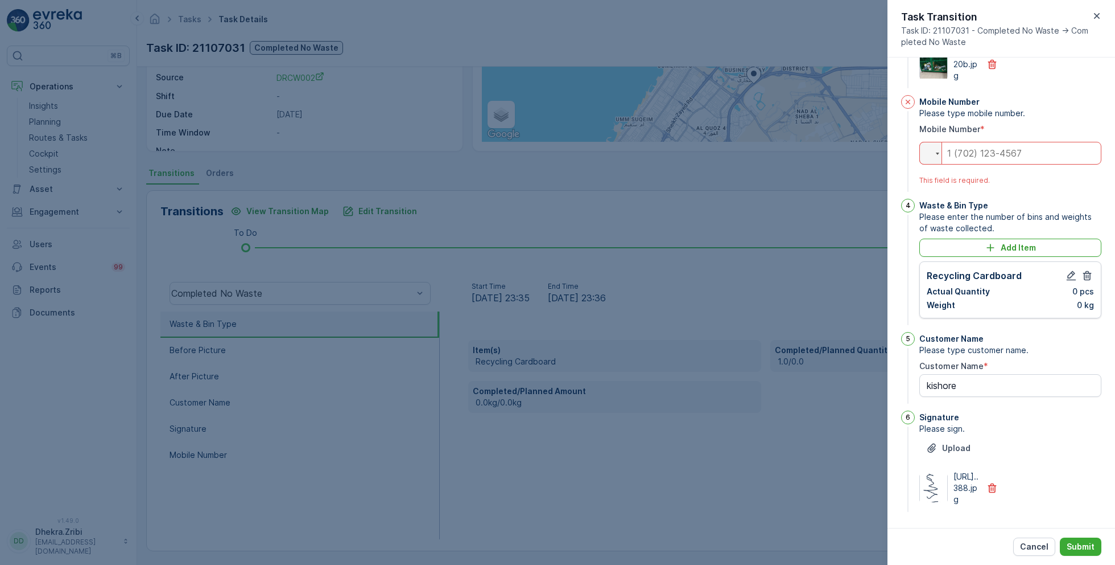
click at [975, 142] on input "tel" at bounding box center [1011, 153] width 182 height 23
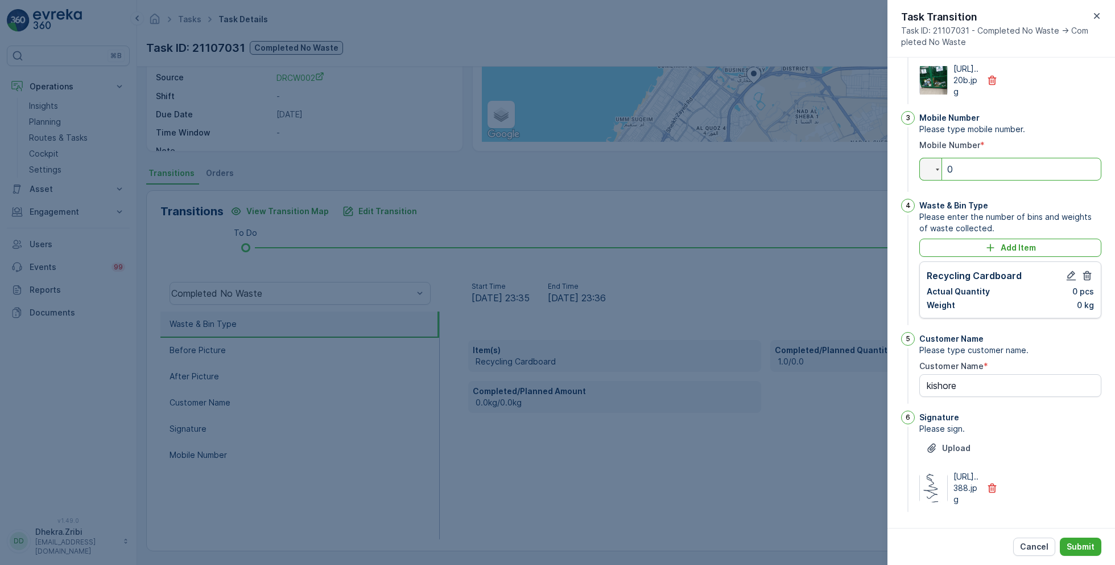
type input "0"
click at [1028, 439] on div "Upload [URL]..388.jpg" at bounding box center [1011, 472] width 182 height 66
click at [1077, 548] on p "Submit" at bounding box center [1081, 546] width 28 height 11
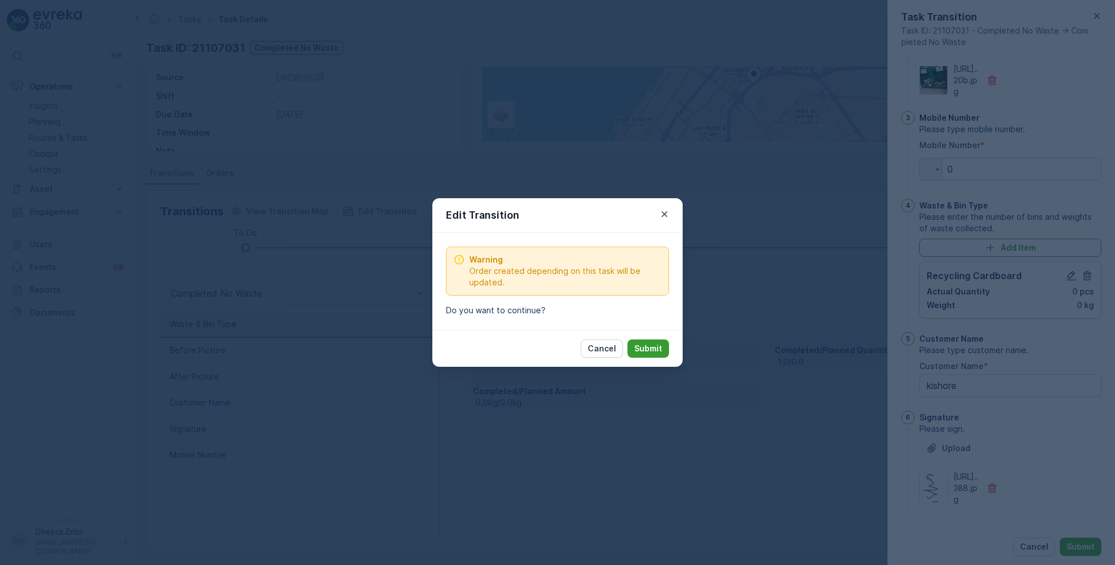
click at [658, 349] on p "Submit" at bounding box center [649, 348] width 28 height 11
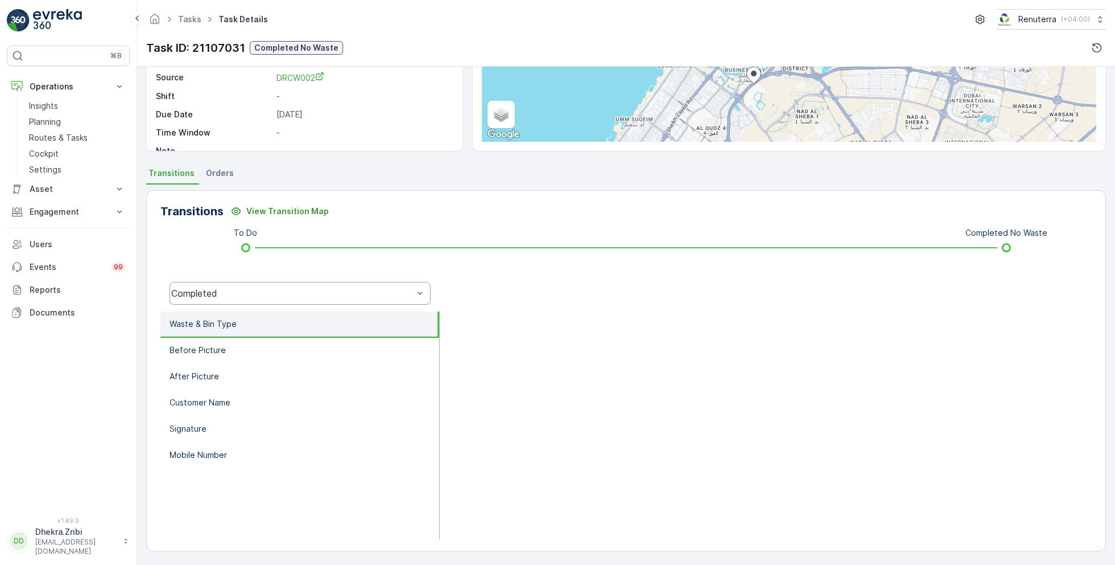
click at [262, 289] on div "Completed" at bounding box center [292, 293] width 242 height 10
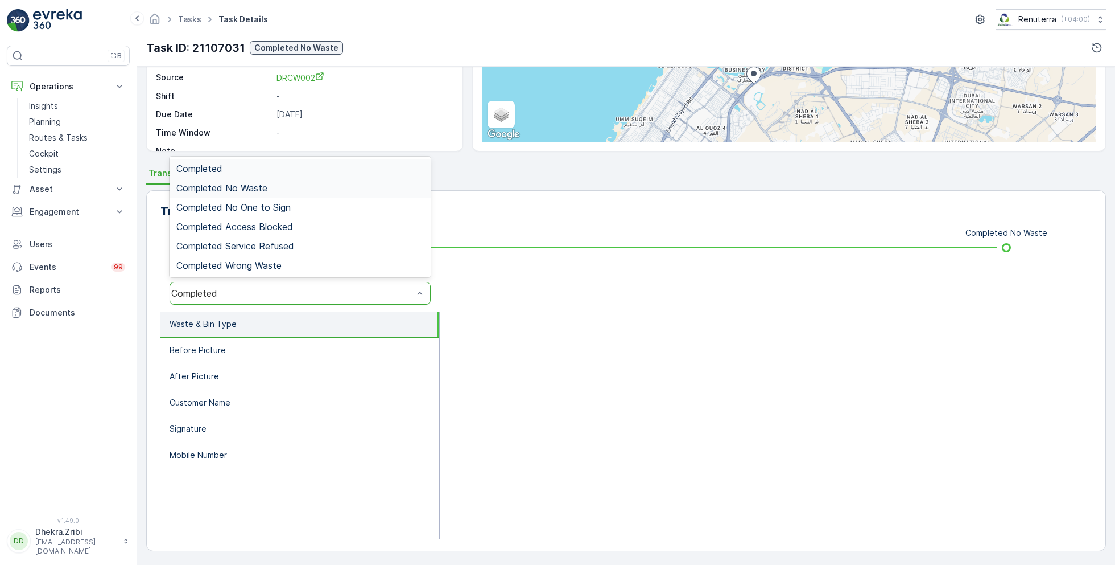
click at [261, 183] on span "Completed No Waste" at bounding box center [221, 188] width 91 height 10
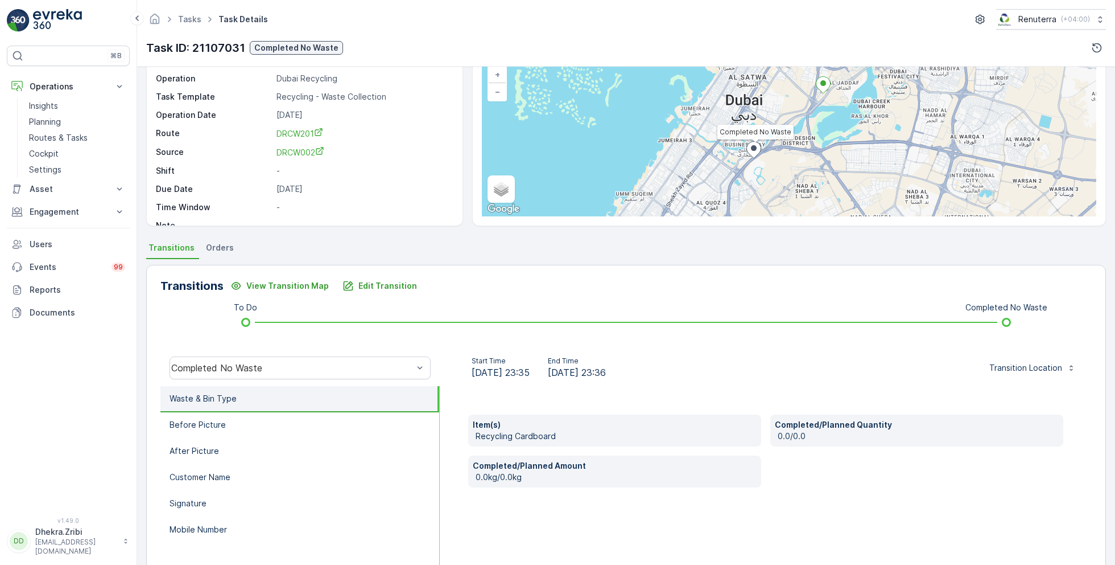
scroll to position [0, 0]
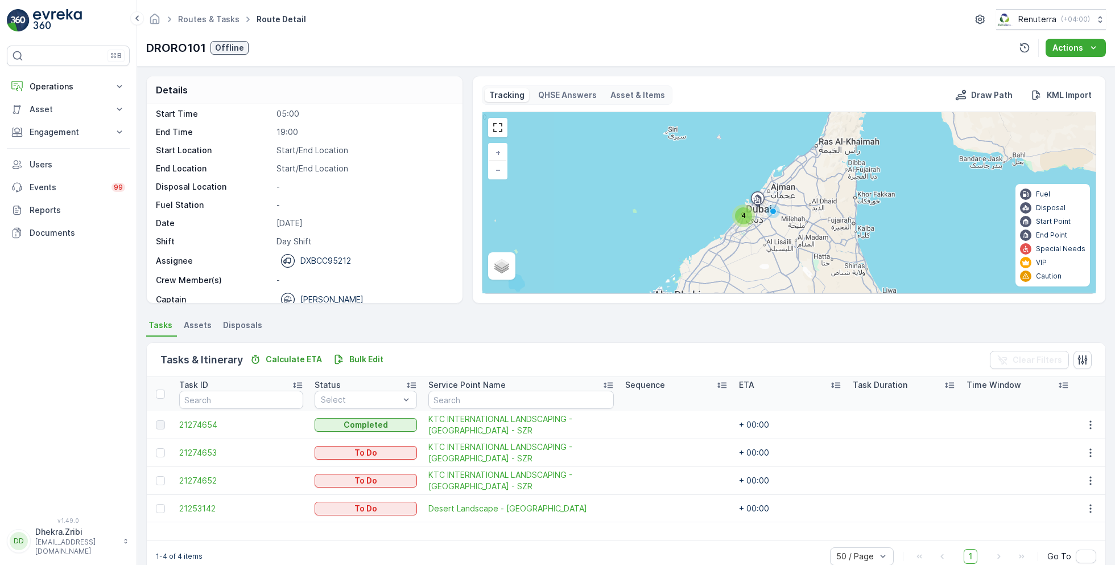
scroll to position [35, 0]
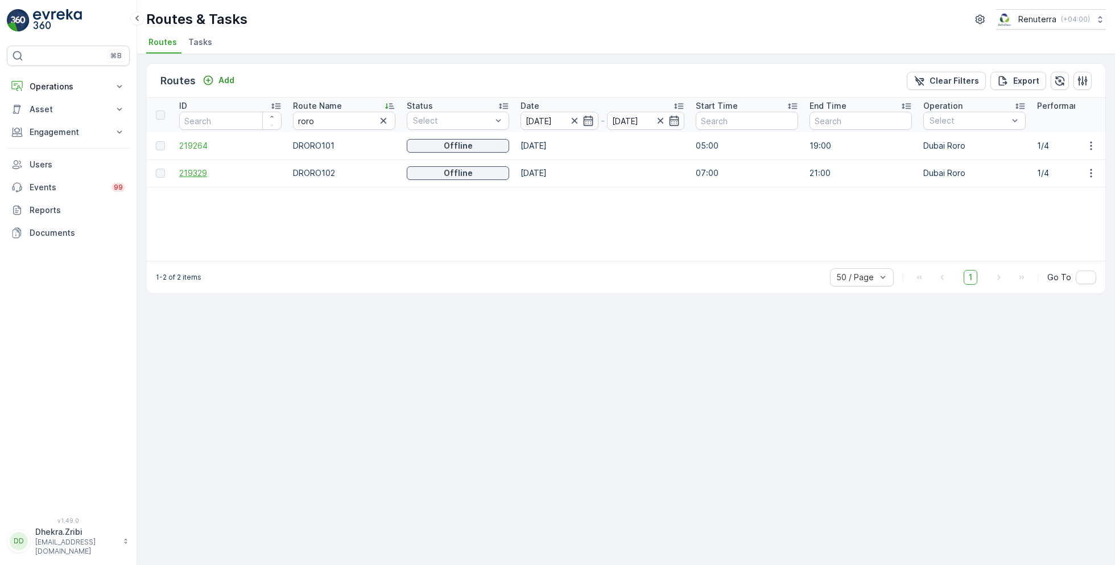
click at [198, 169] on span "219329" at bounding box center [230, 172] width 102 height 11
click at [197, 144] on span "219264" at bounding box center [230, 145] width 102 height 11
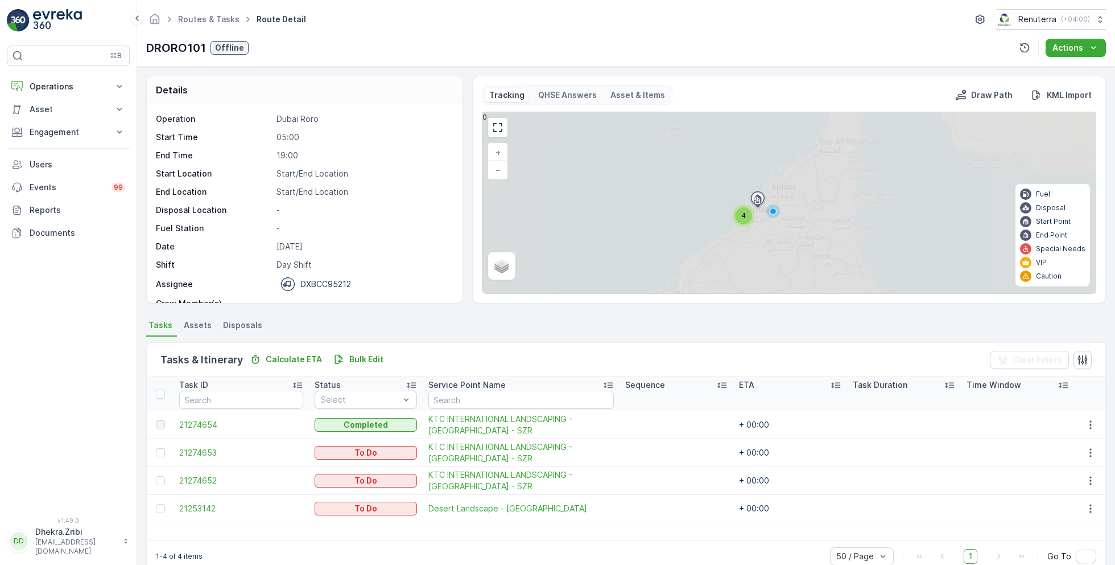
scroll to position [35, 0]
